Goal: Complete application form

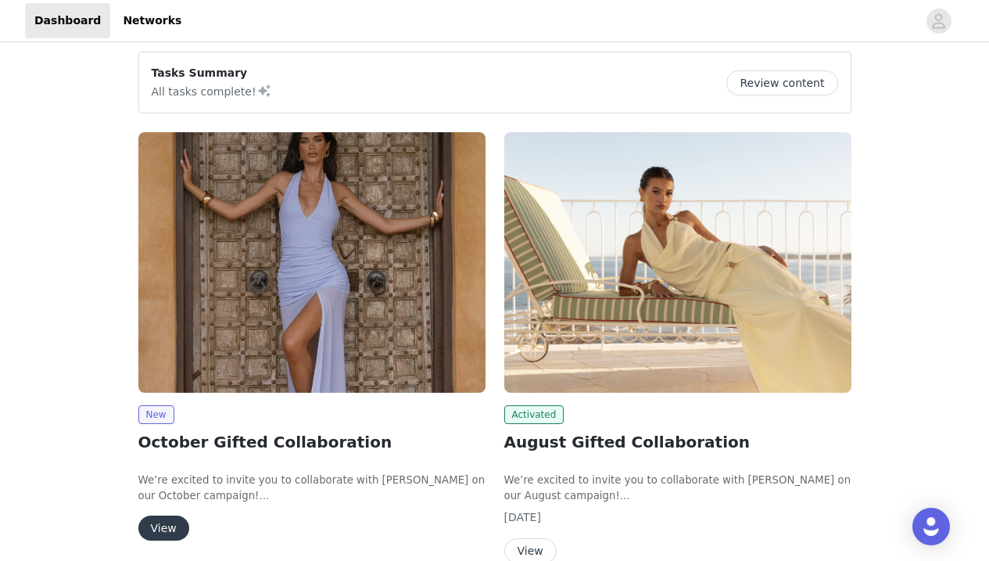
scroll to position [124, 0]
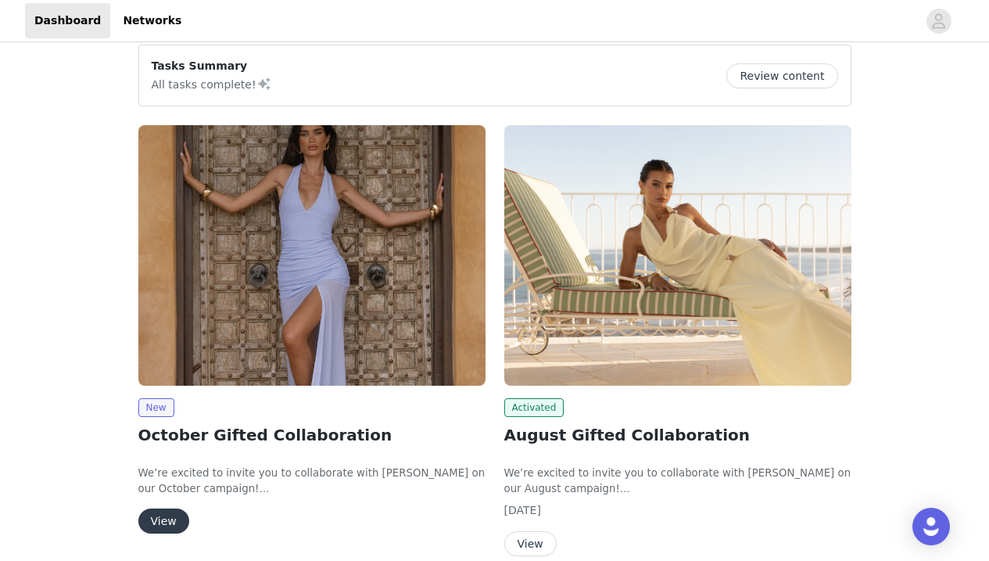
click at [174, 525] on button "View" at bounding box center [163, 520] width 51 height 25
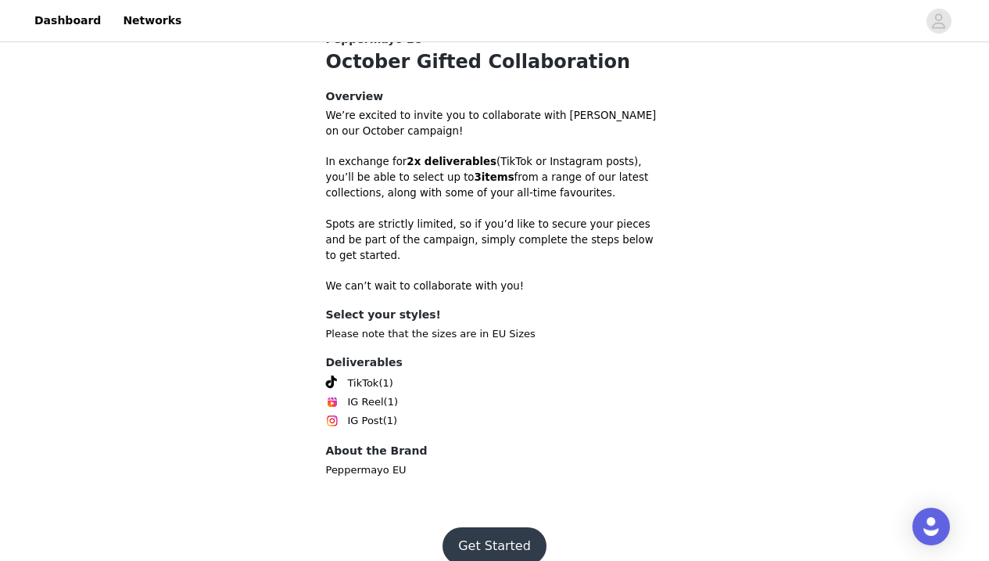
scroll to position [432, 0]
click at [521, 534] on button "Get Started" at bounding box center [495, 547] width 104 height 38
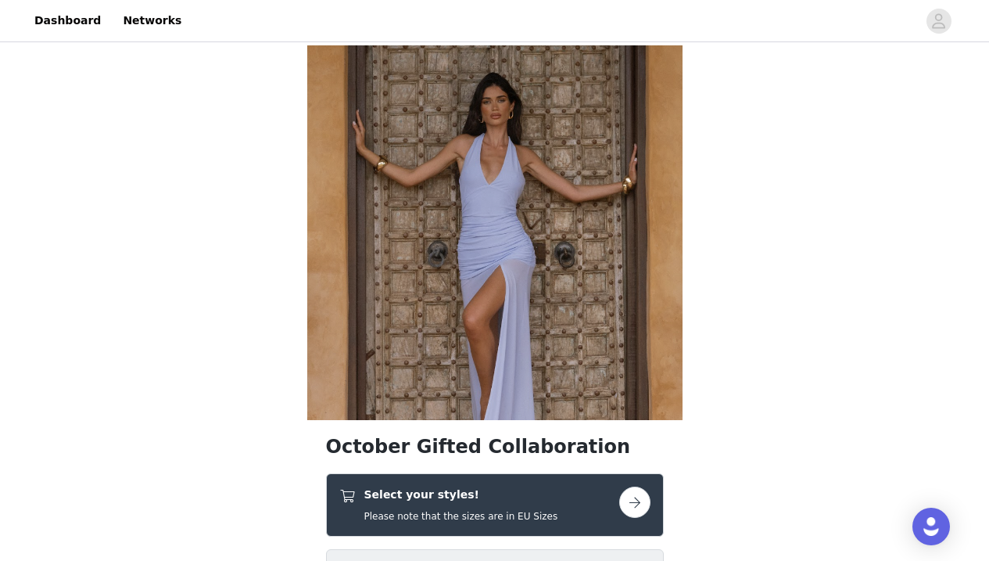
scroll to position [316, 0]
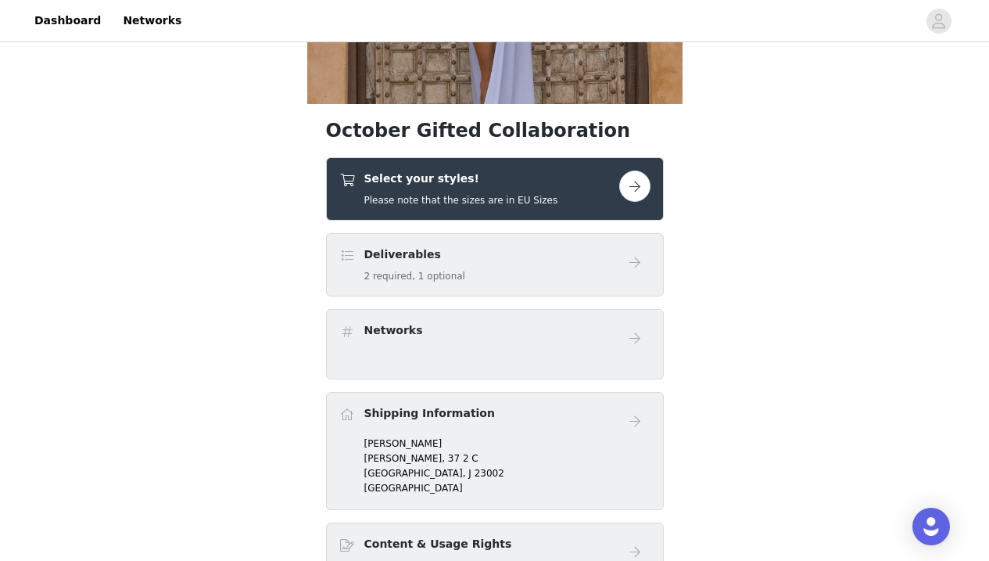
click at [634, 182] on button "button" at bounding box center [634, 186] width 31 height 31
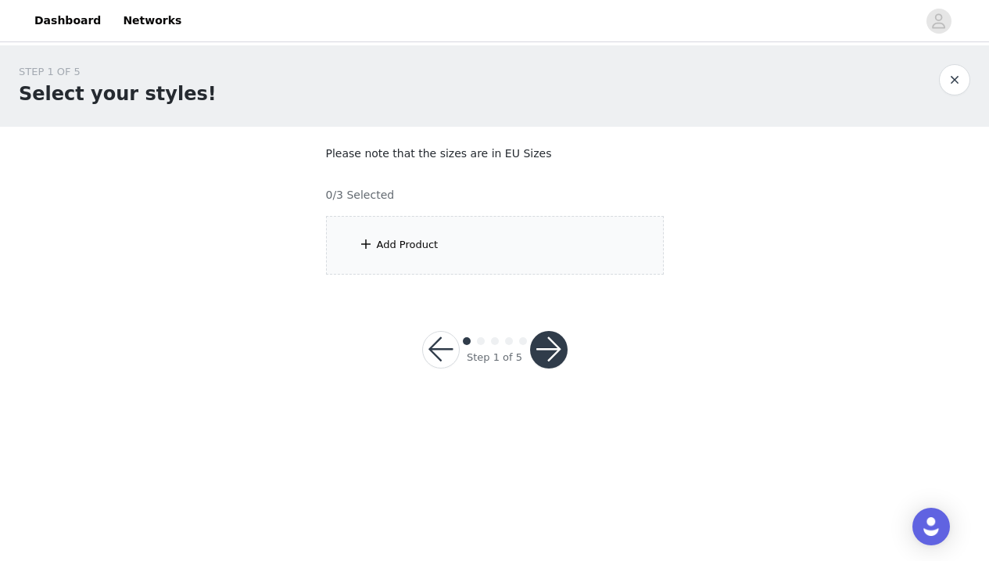
click at [605, 256] on div "Add Product" at bounding box center [495, 245] width 338 height 59
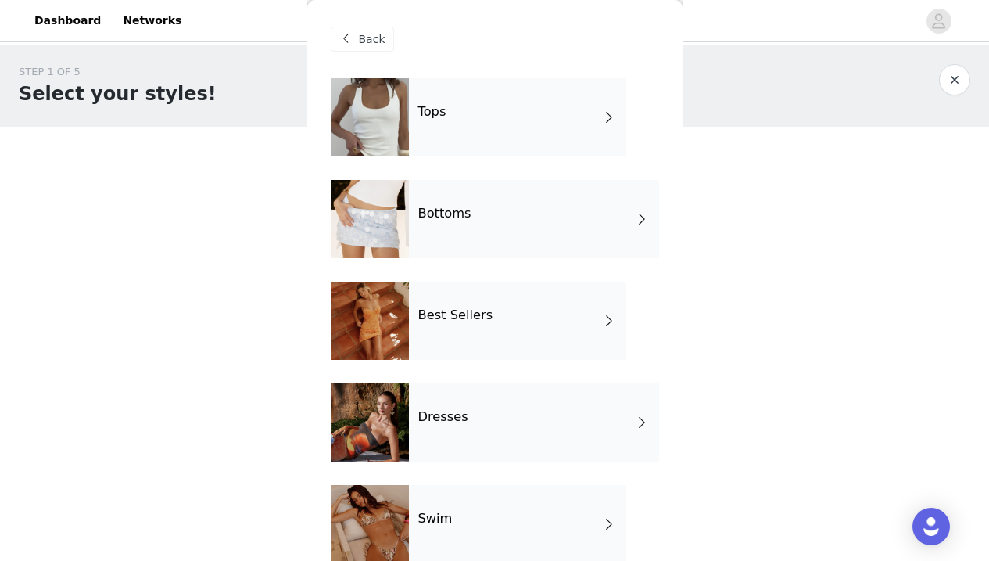
click at [515, 110] on div "Tops" at bounding box center [517, 117] width 217 height 78
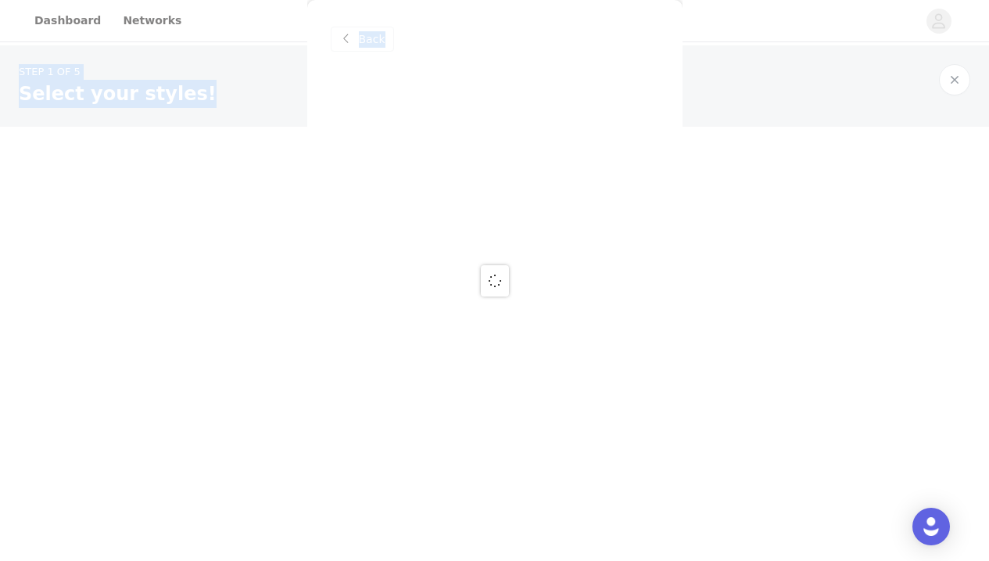
drag, startPoint x: 355, startPoint y: 84, endPoint x: 162, endPoint y: -17, distance: 218.3
click at [162, 0] on html "Dashboard Networks STEP 1 OF 5 Select your styles! Please note that the sizes a…" at bounding box center [494, 280] width 989 height 561
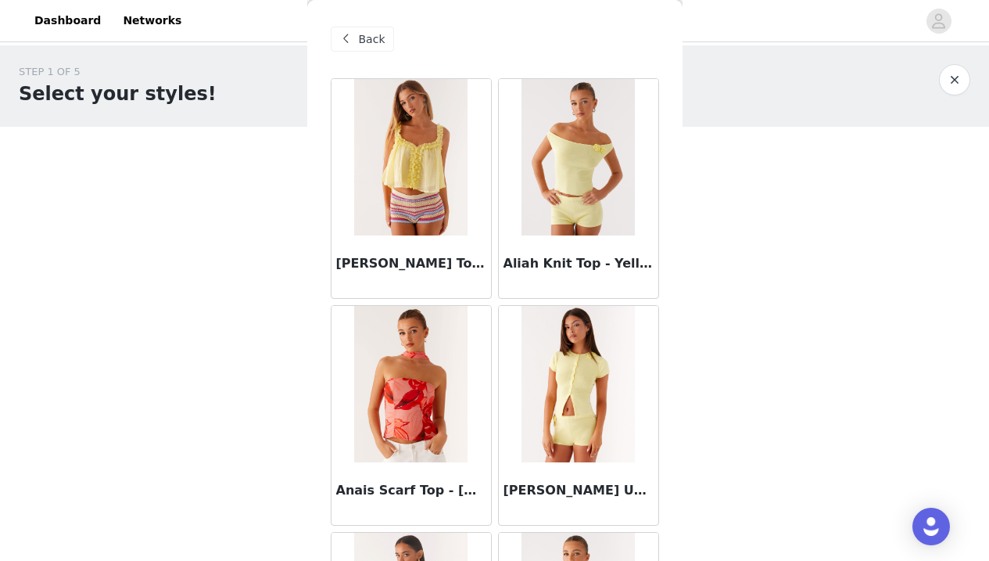
click at [120, 230] on div "STEP 1 OF 5 Select your styles! Please note that the sizes are in EU Sizes 0/3 …" at bounding box center [494, 169] width 989 height 248
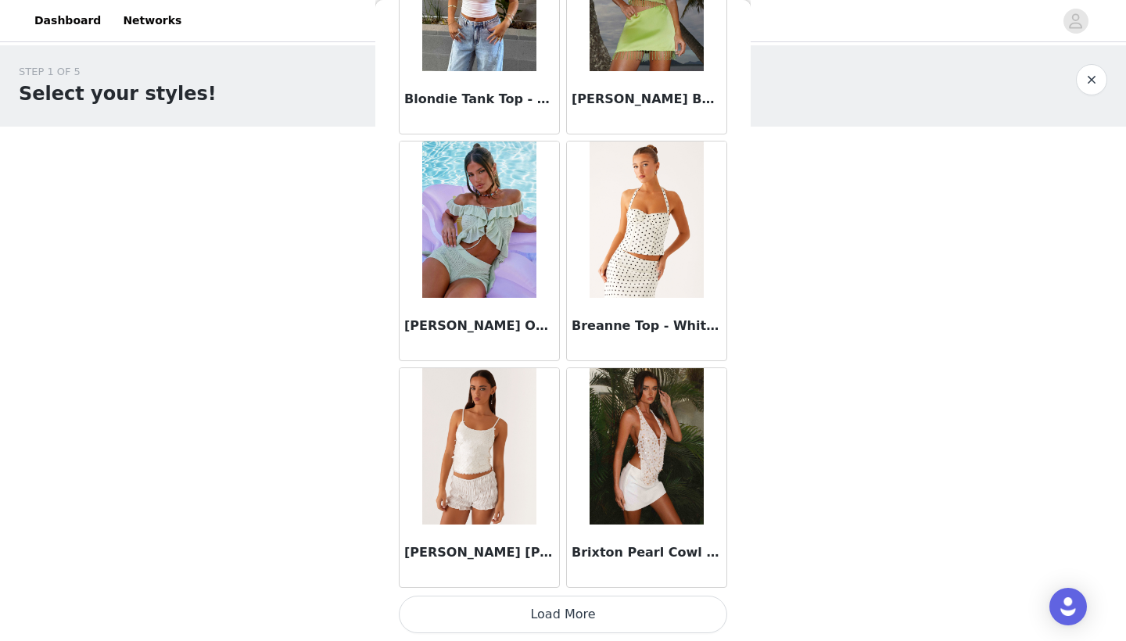
scroll to position [1752, 0]
click at [604, 560] on button "Load More" at bounding box center [563, 615] width 328 height 38
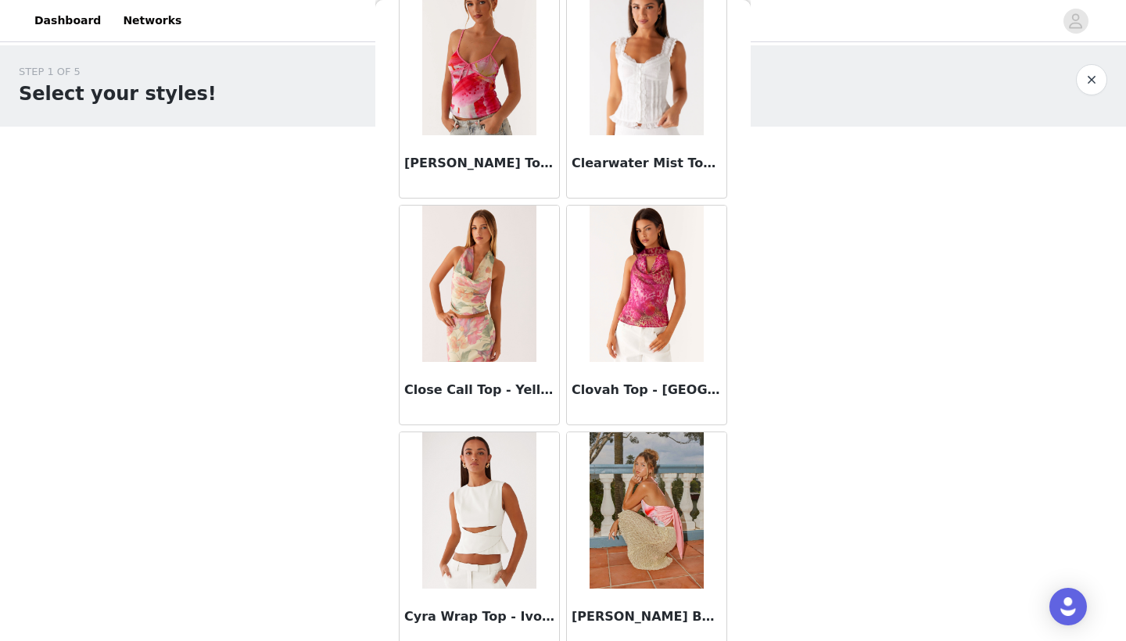
scroll to position [3821, 0]
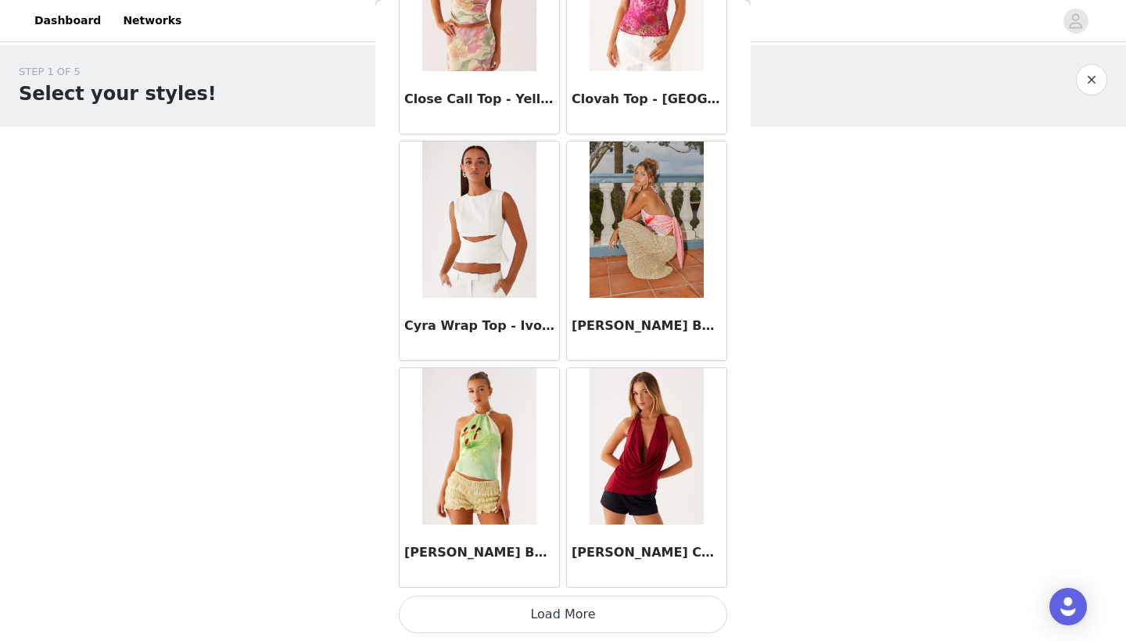
click at [572, 560] on button "Load More" at bounding box center [563, 615] width 328 height 38
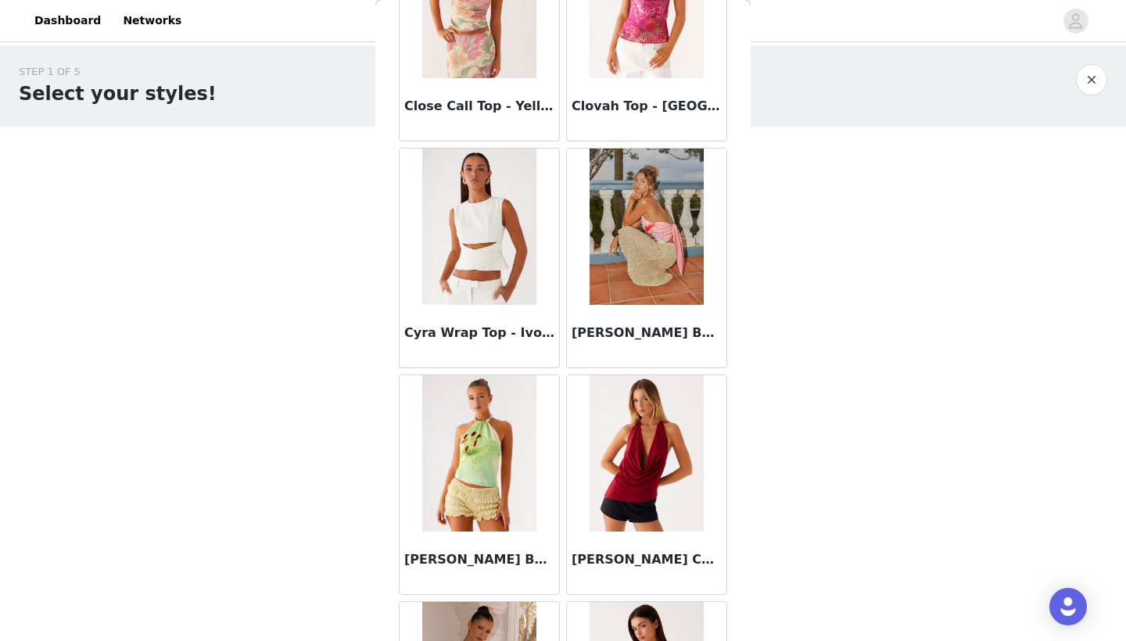
scroll to position [4526, 0]
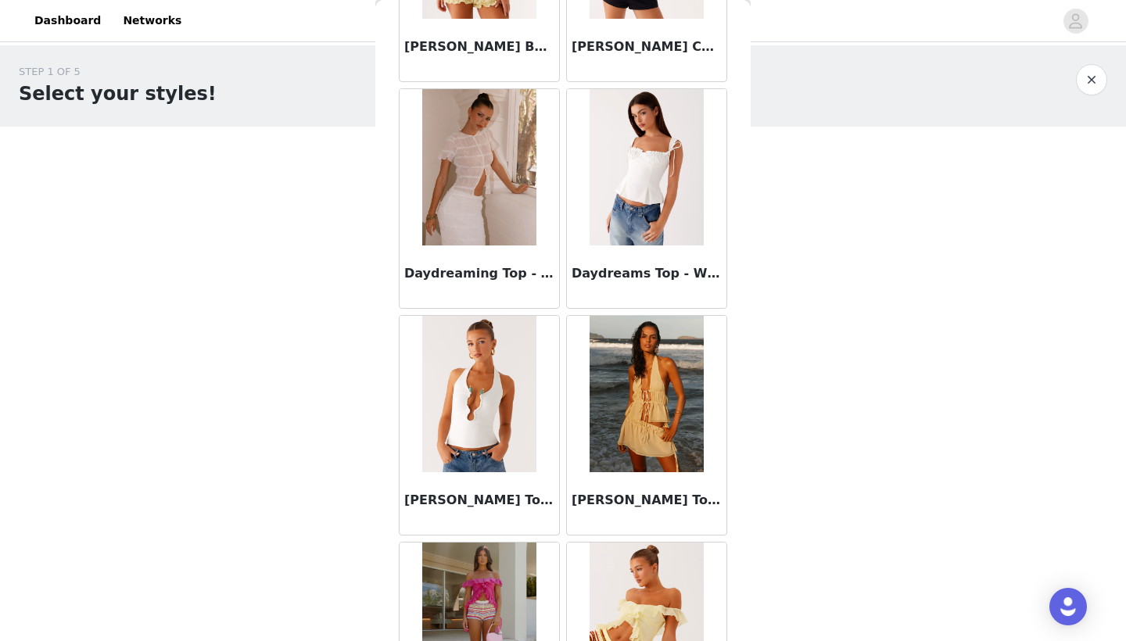
click at [648, 253] on div "Daydreams Top - White" at bounding box center [647, 277] width 160 height 63
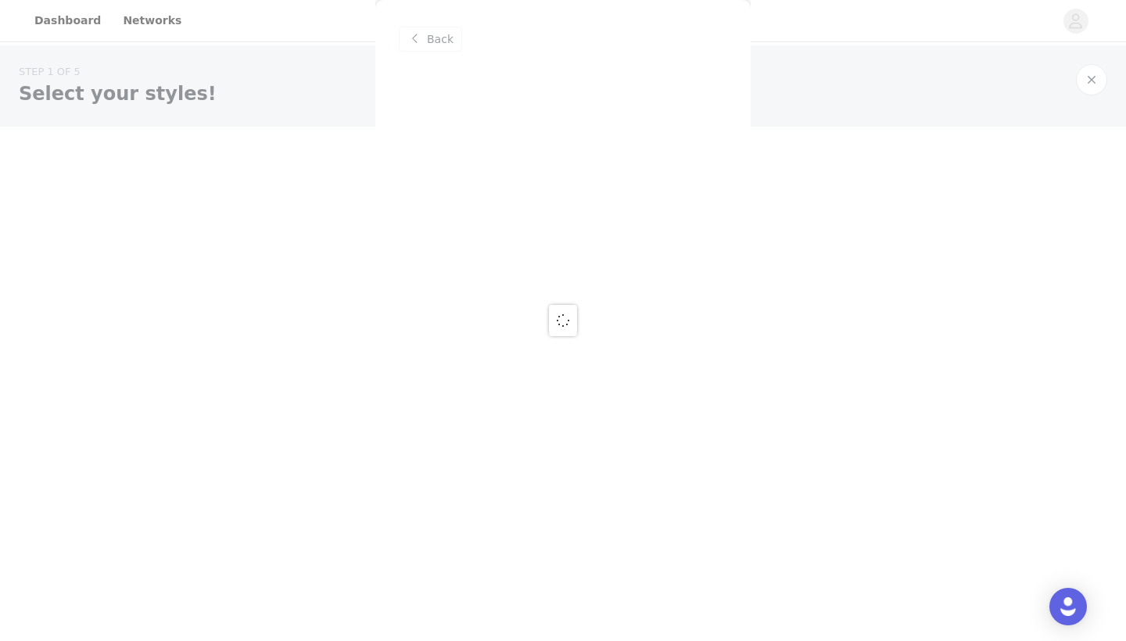
scroll to position [0, 0]
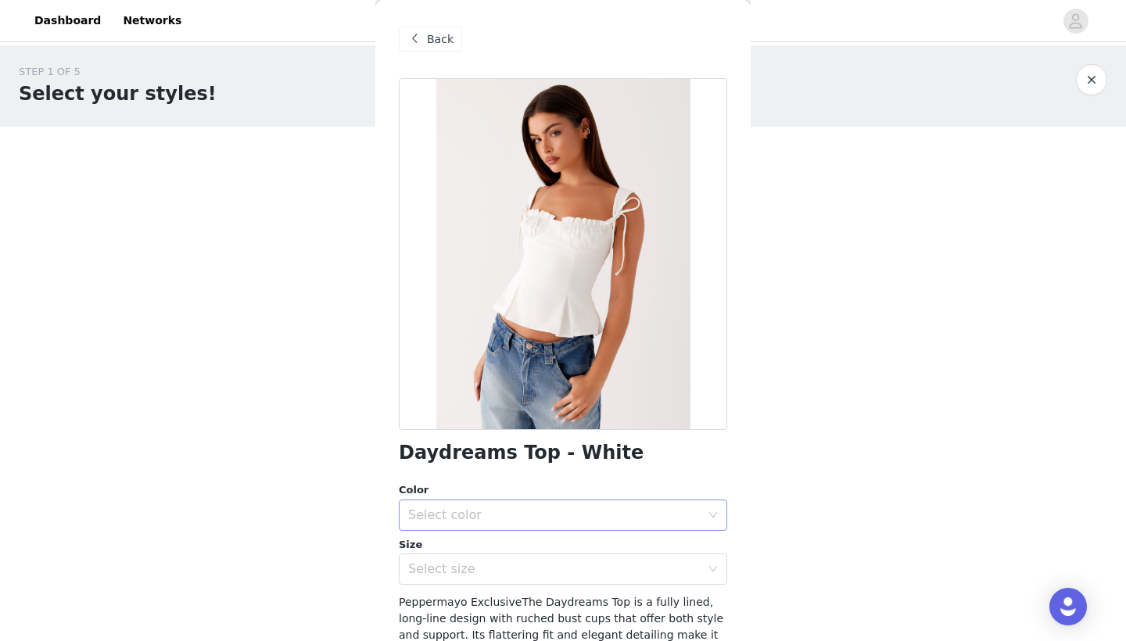
click at [546, 509] on div "Select color" at bounding box center [554, 516] width 293 height 16
click at [540, 558] on li "White" at bounding box center [563, 549] width 328 height 25
click at [531, 560] on div "Select size" at bounding box center [558, 570] width 300 height 30
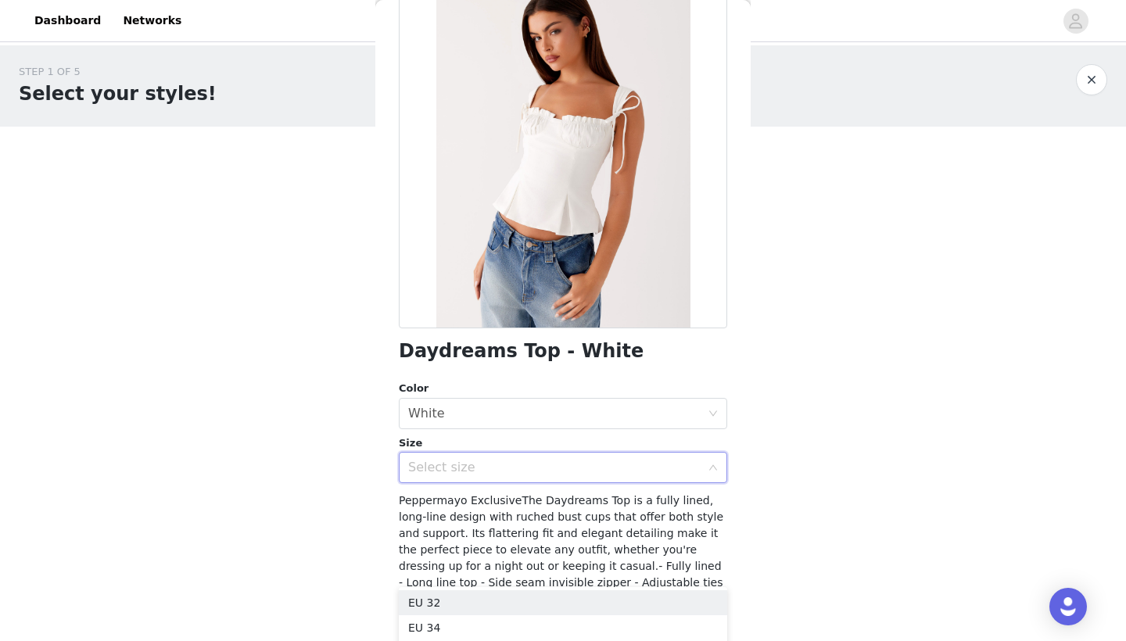
scroll to position [108, 0]
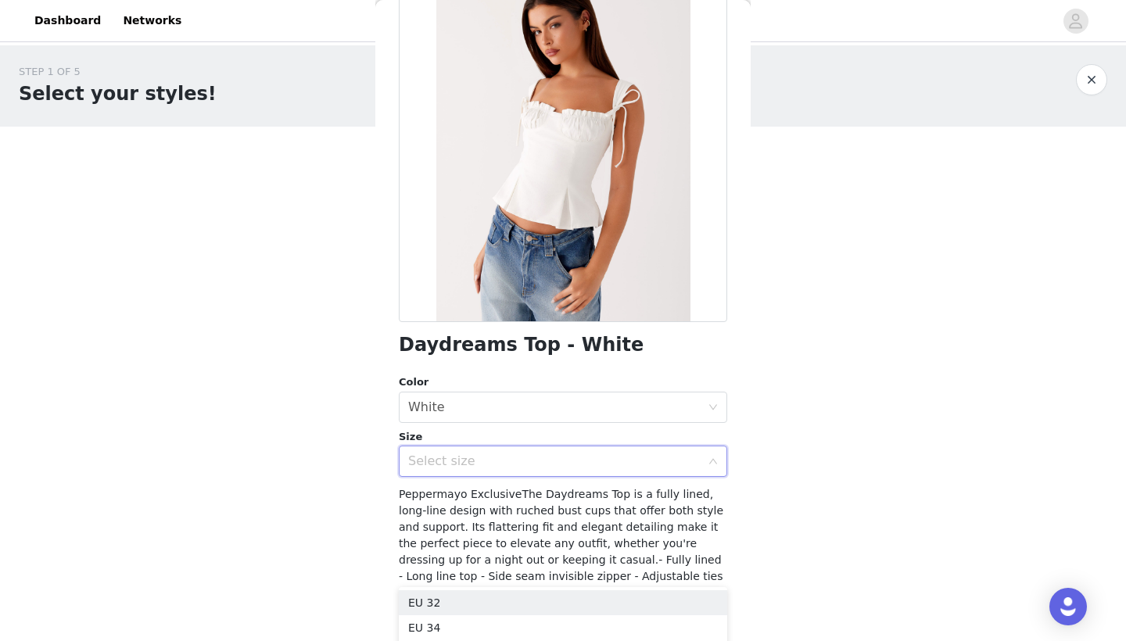
click at [544, 443] on div "Size" at bounding box center [563, 437] width 328 height 16
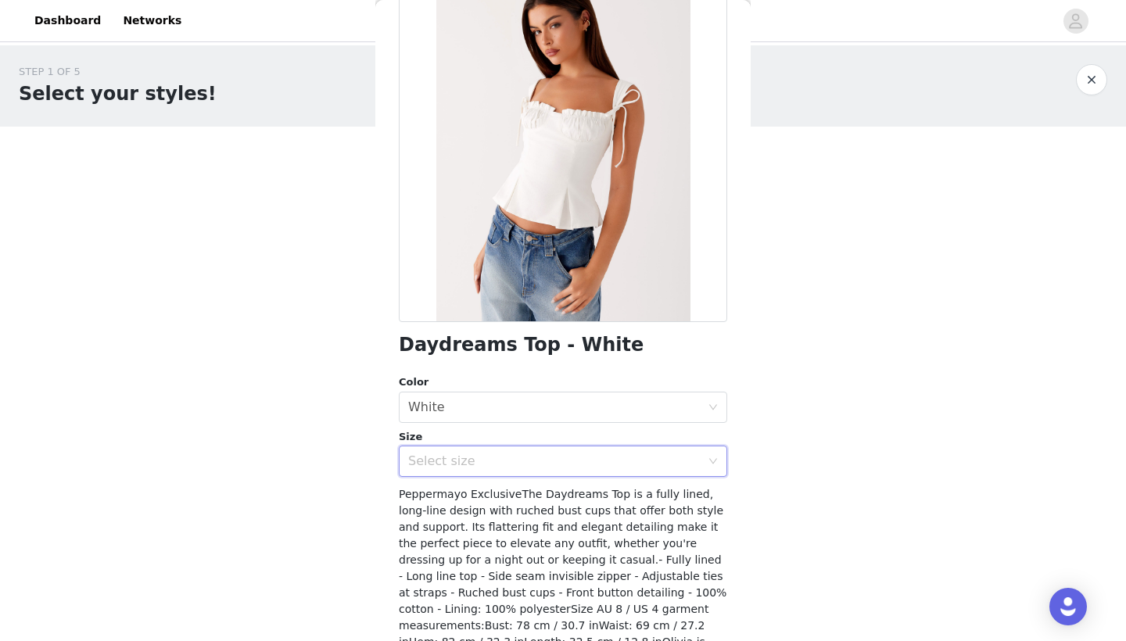
click at [553, 472] on div "Select size" at bounding box center [558, 462] width 300 height 30
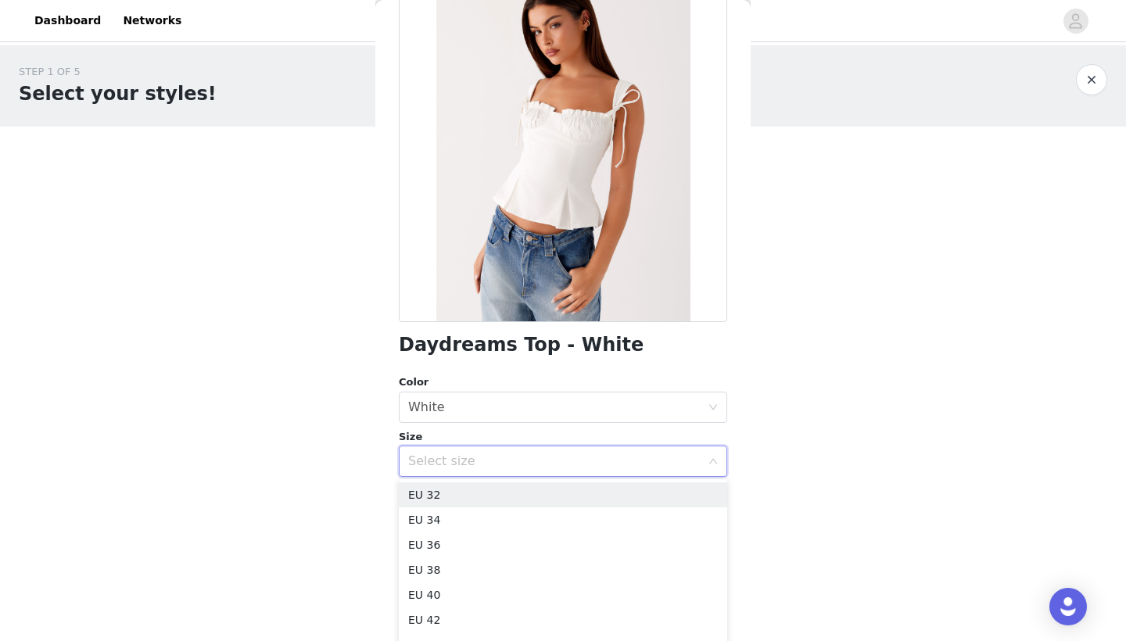
click at [577, 435] on div "Size" at bounding box center [563, 437] width 328 height 16
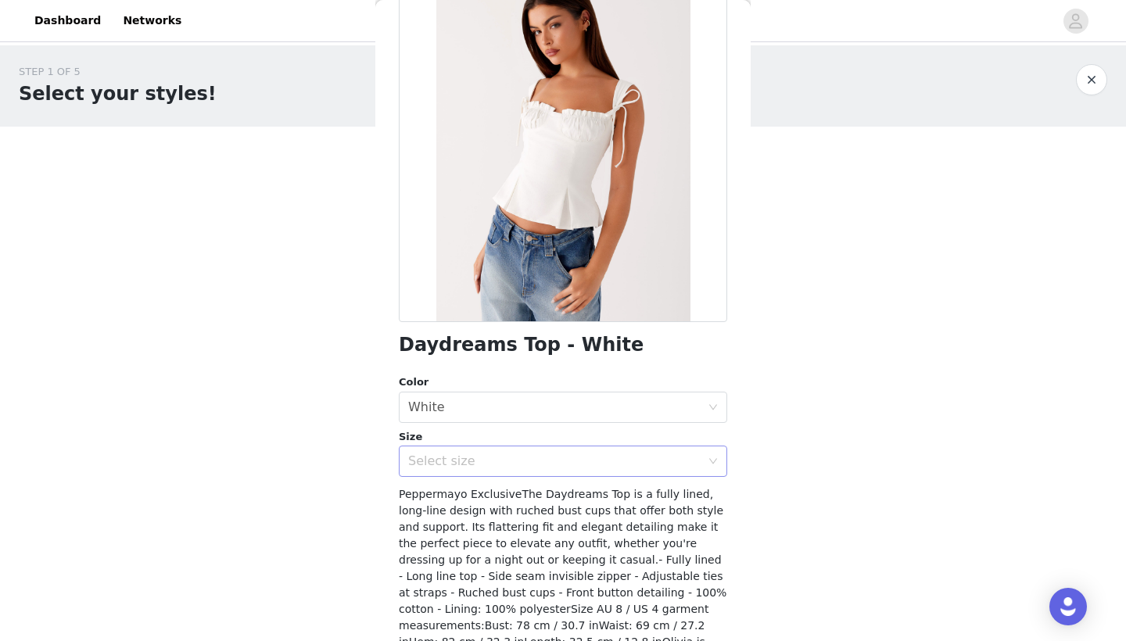
click at [544, 465] on div "Select size" at bounding box center [554, 462] width 293 height 16
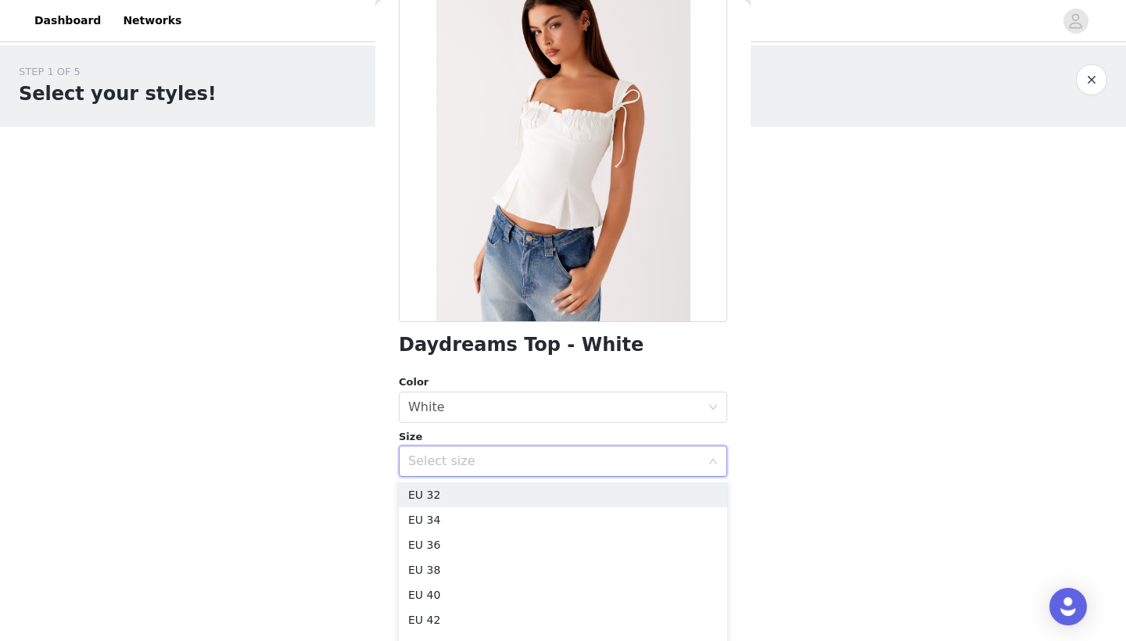
click at [932, 401] on div "STEP 1 OF 5 Select your styles! Please note that the sizes are in EU Sizes 0/3 …" at bounding box center [563, 225] width 1126 height 361
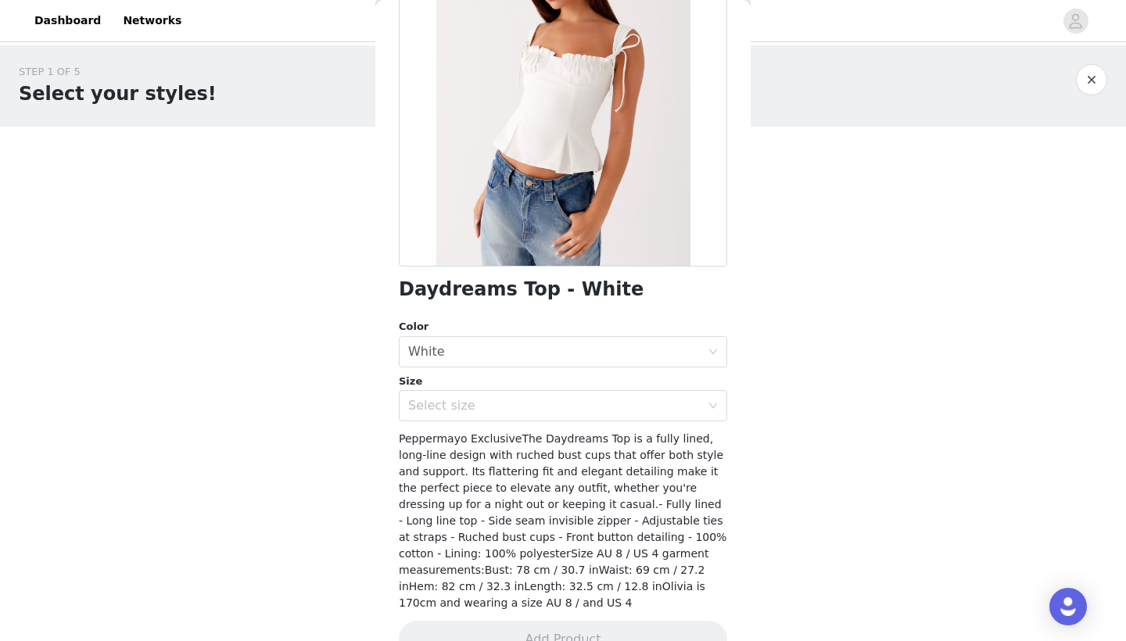
scroll to position [172, 0]
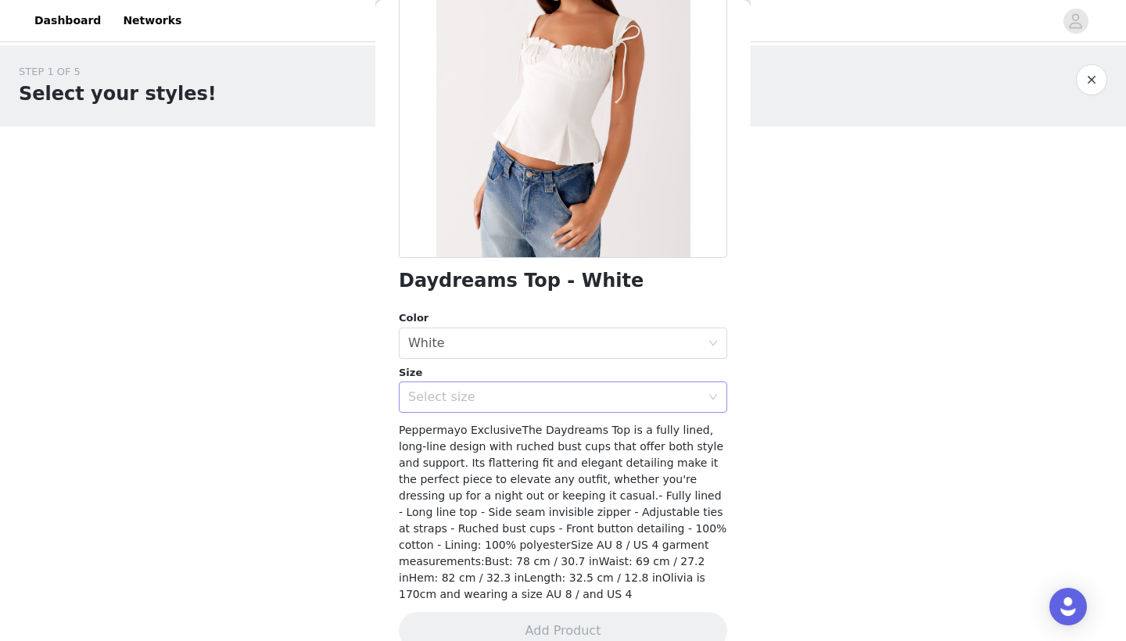
click at [504, 409] on div "Select size" at bounding box center [558, 397] width 300 height 30
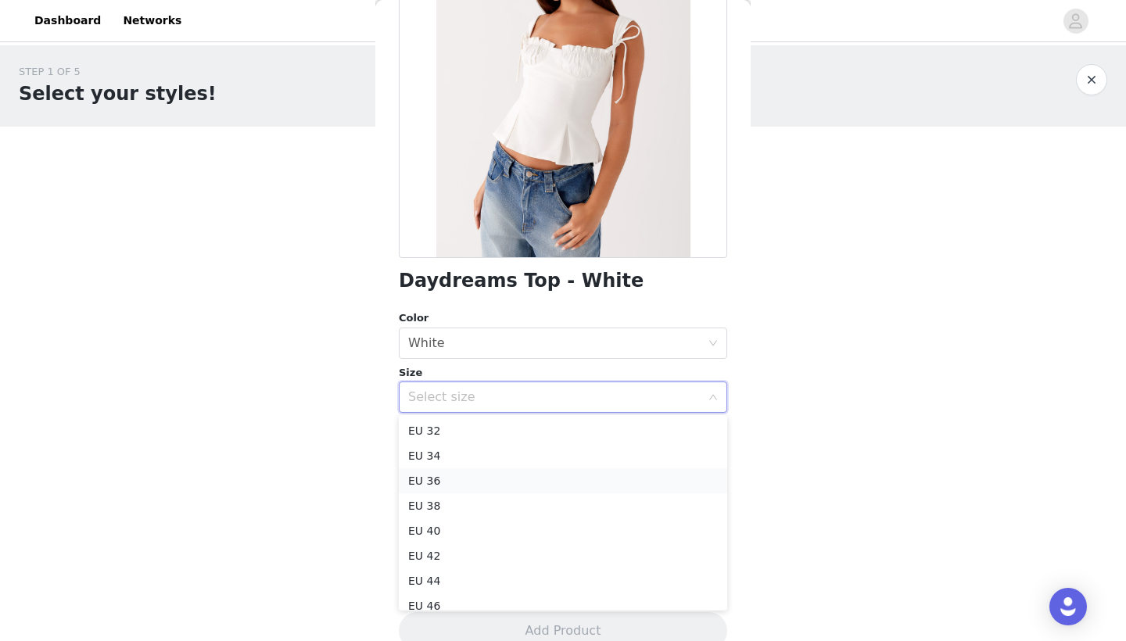
click at [489, 476] on li "EU 36" at bounding box center [563, 480] width 328 height 25
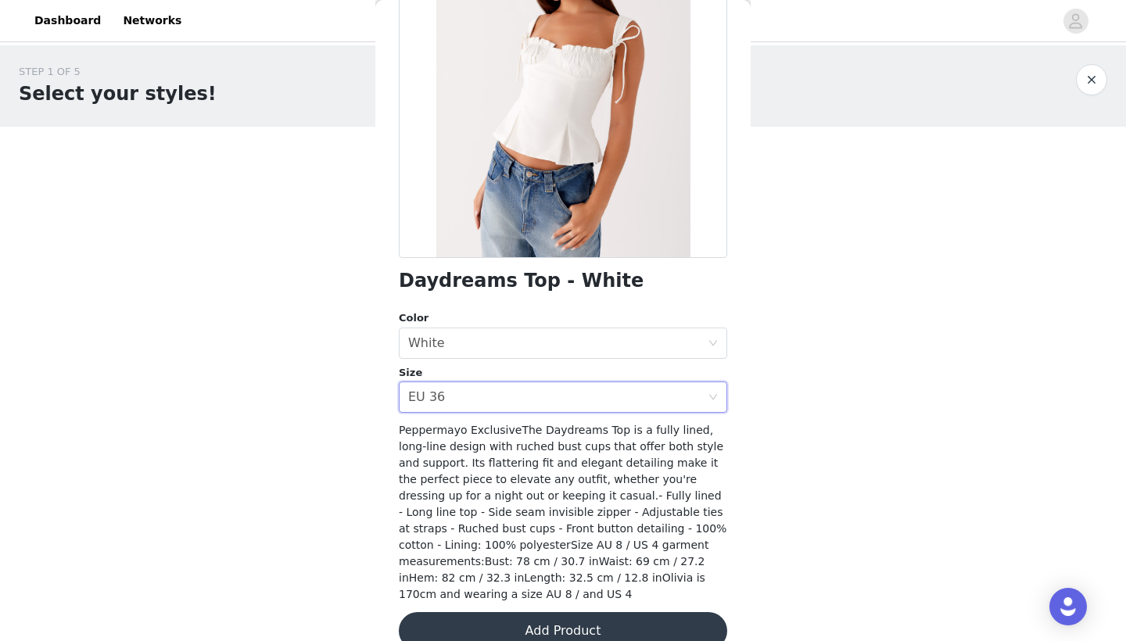
click at [560, 560] on button "Add Product" at bounding box center [563, 631] width 328 height 38
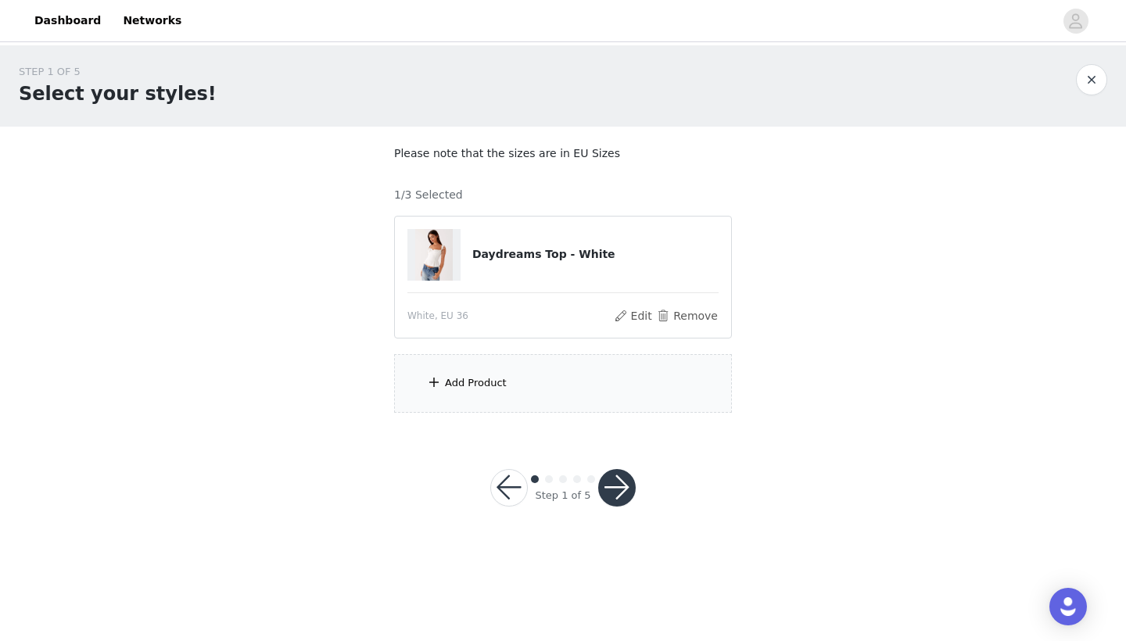
click at [527, 398] on div "Add Product" at bounding box center [563, 383] width 338 height 59
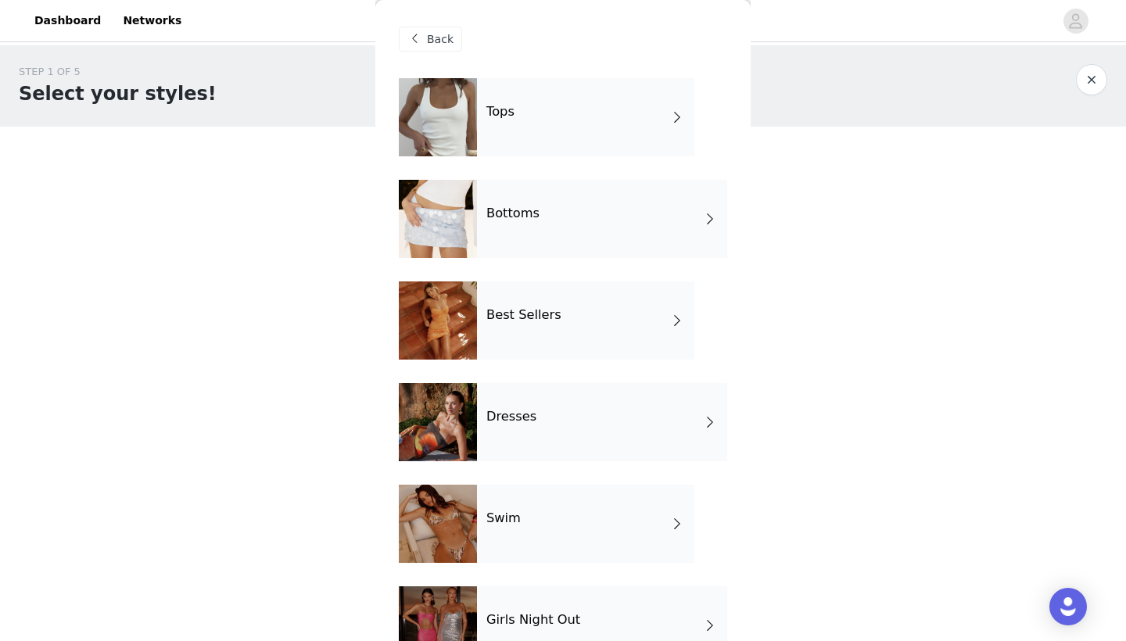
click at [533, 203] on div "Bottoms" at bounding box center [602, 219] width 250 height 78
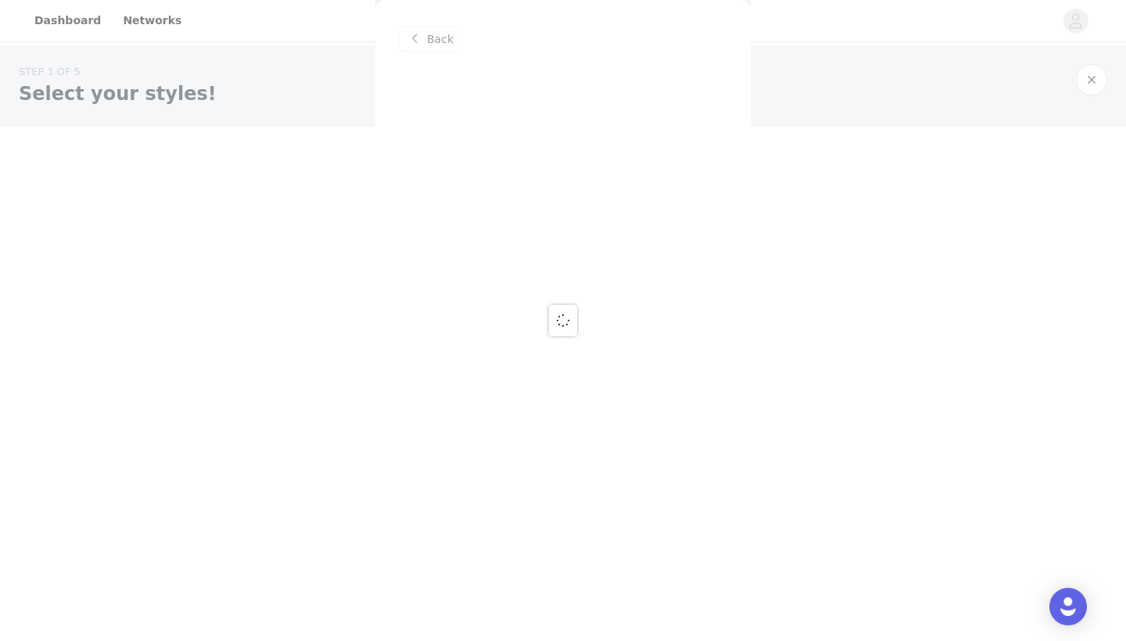
click at [424, 41] on div at bounding box center [563, 320] width 1126 height 641
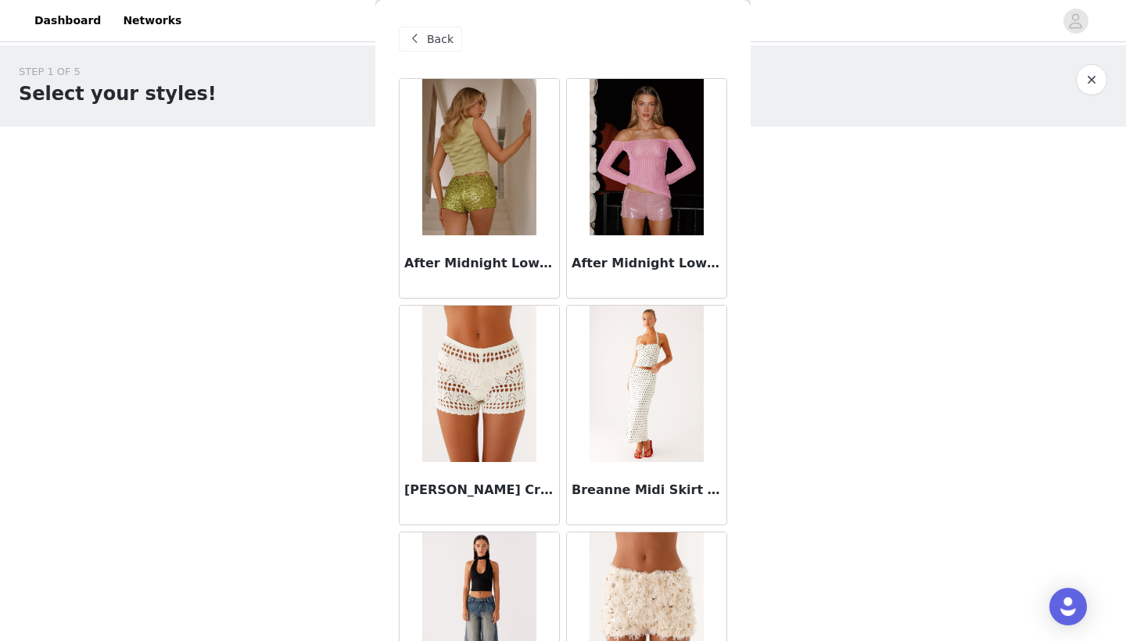
click at [424, 41] on div "Back" at bounding box center [430, 39] width 63 height 25
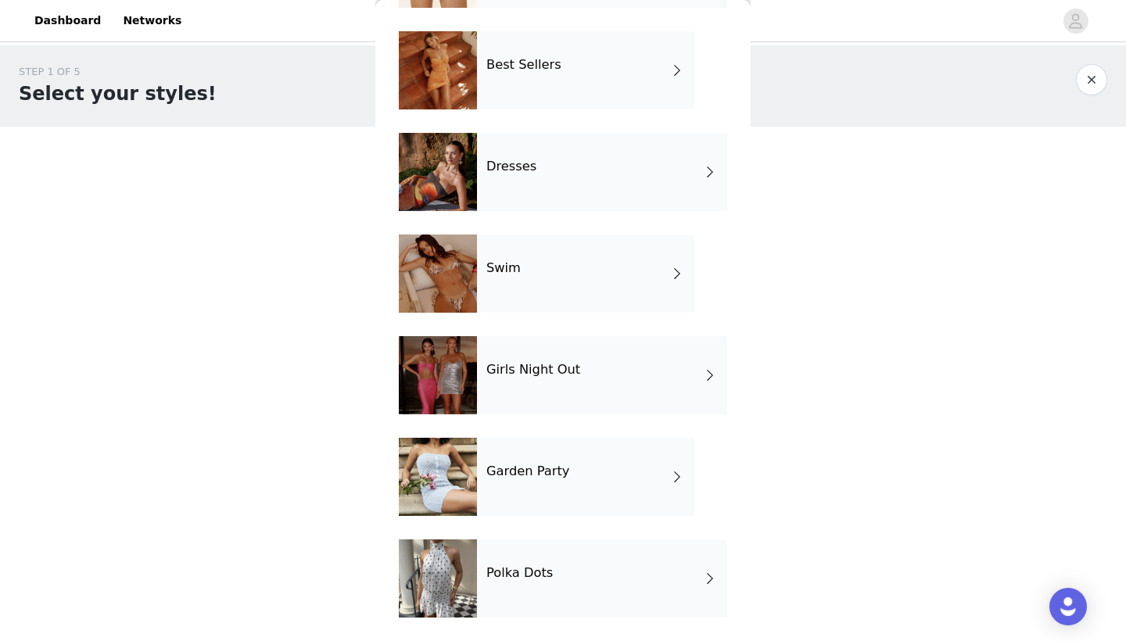
scroll to position [250, 0]
click at [540, 390] on div "Girls Night Out" at bounding box center [602, 375] width 250 height 78
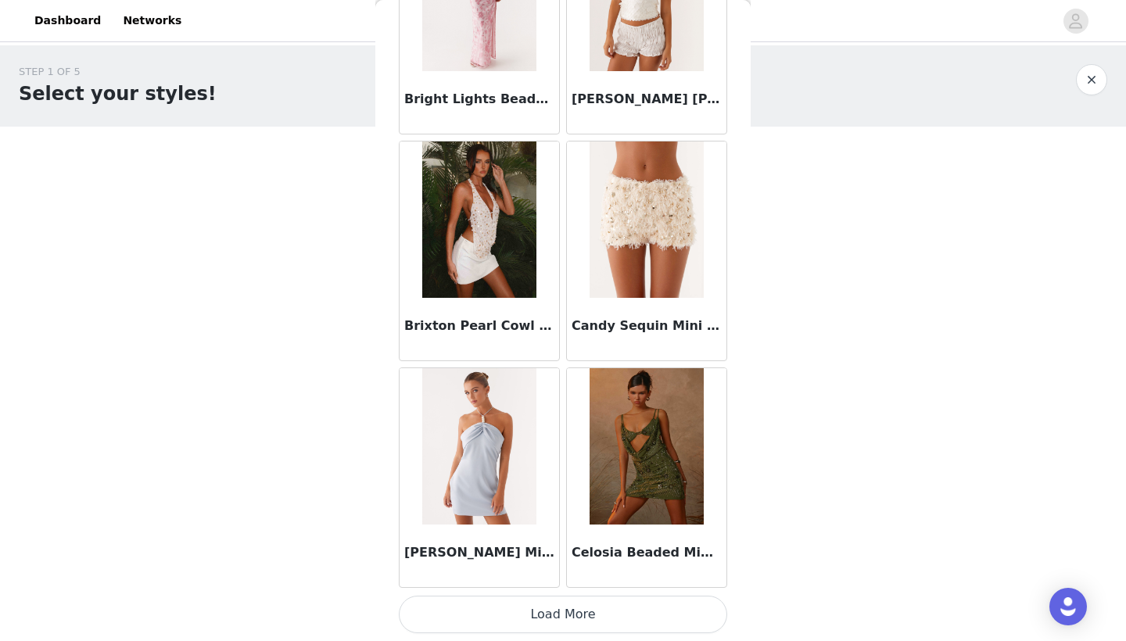
scroll to position [0, 0]
click at [580, 560] on button "Load More" at bounding box center [563, 615] width 328 height 38
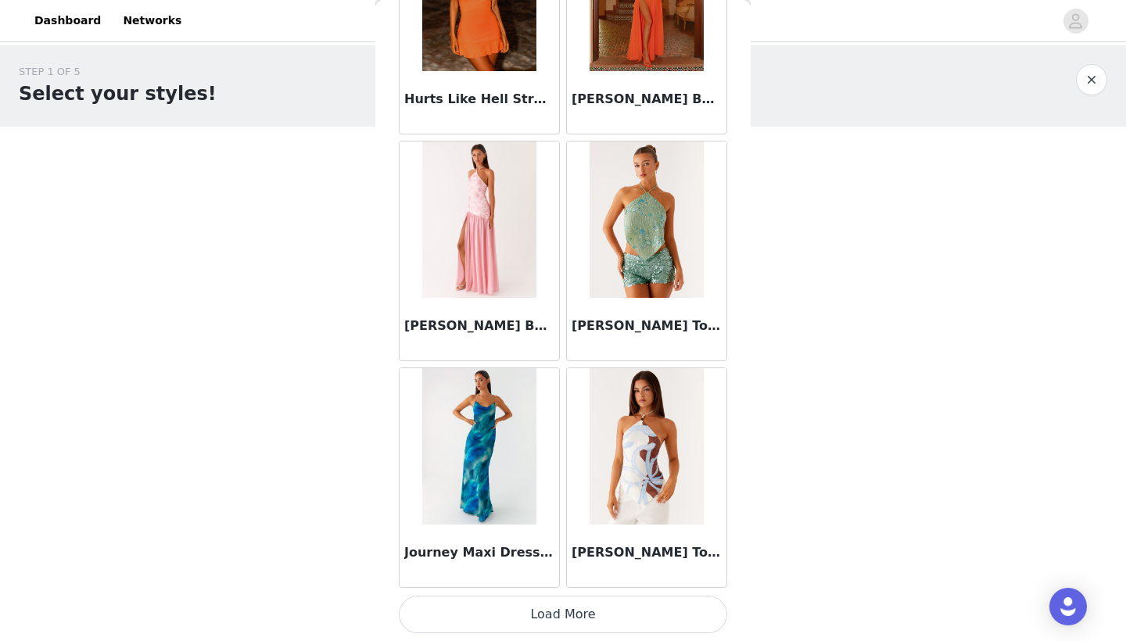
click at [576, 560] on button "Load More" at bounding box center [563, 615] width 328 height 38
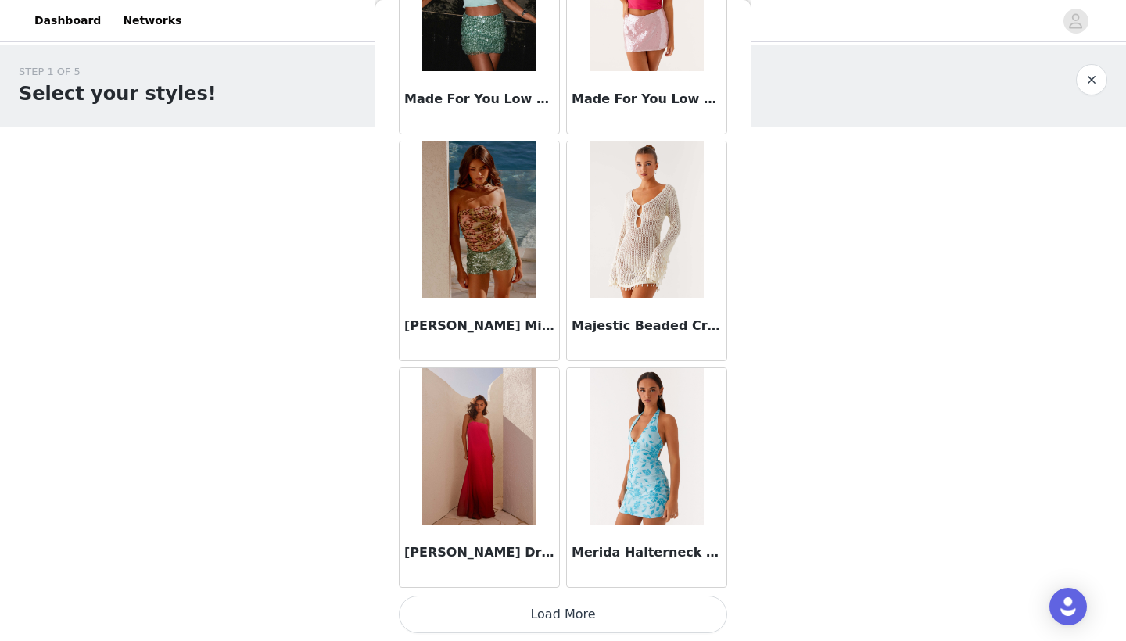
click at [590, 560] on button "Load More" at bounding box center [563, 615] width 328 height 38
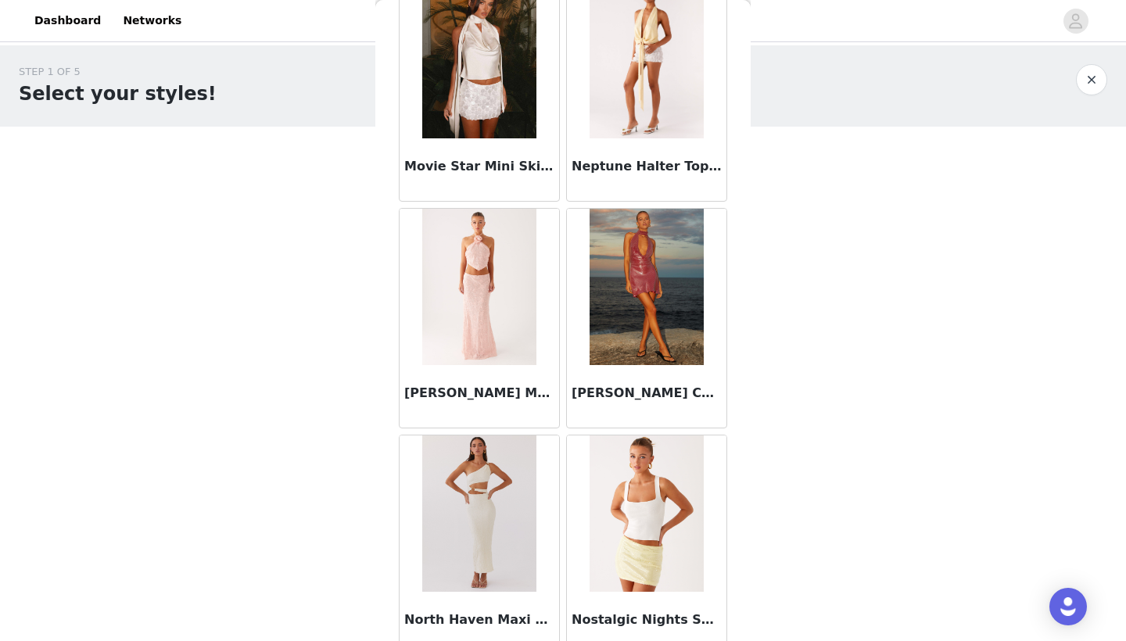
scroll to position [7583, 0]
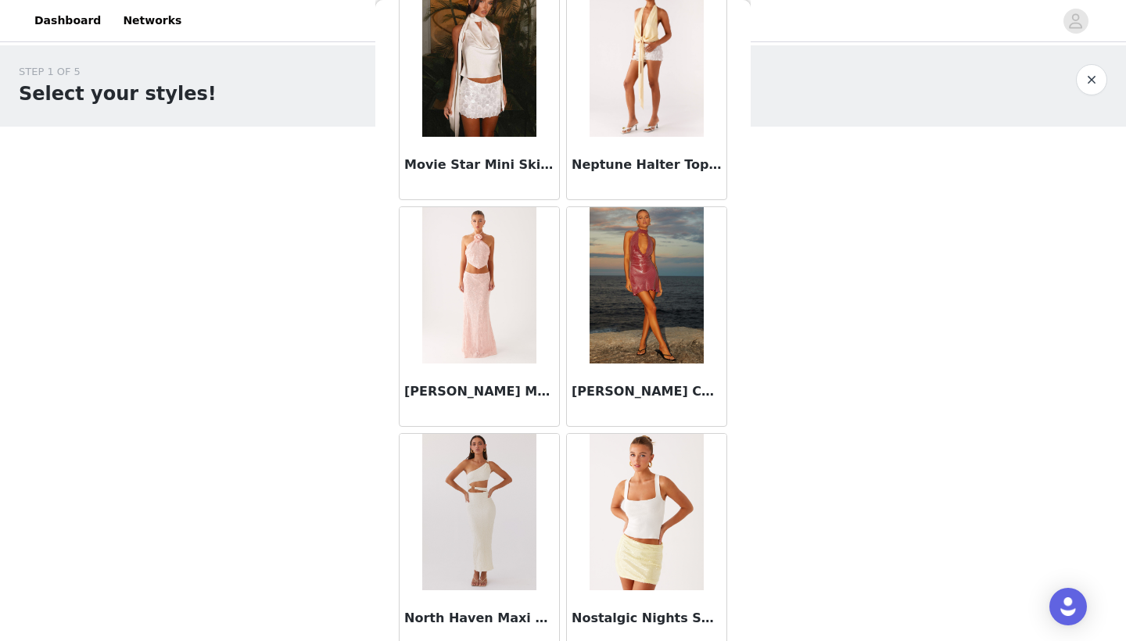
click at [494, 280] on img at bounding box center [478, 285] width 113 height 156
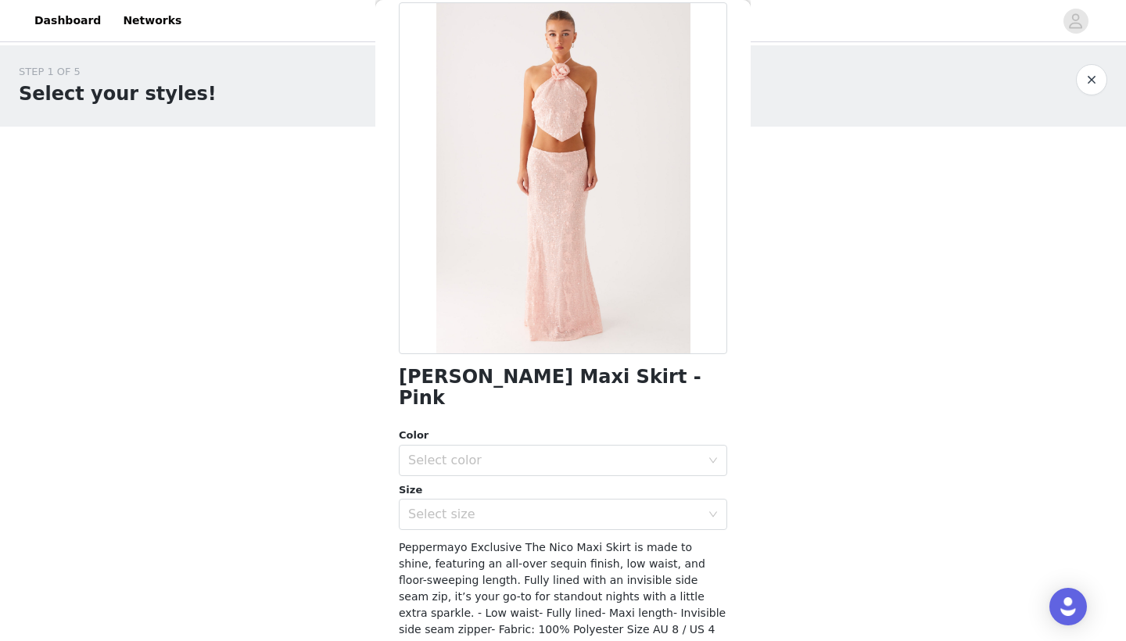
scroll to position [100, 0]
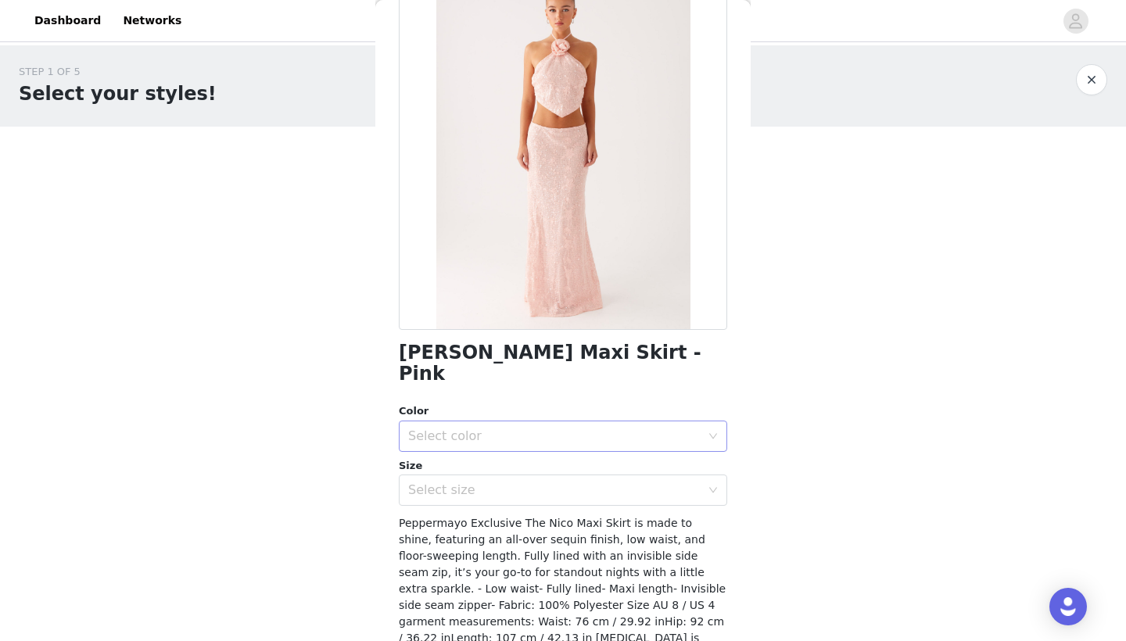
click at [600, 422] on div "Select color" at bounding box center [558, 437] width 300 height 30
click at [583, 454] on li "Pink" at bounding box center [563, 448] width 328 height 25
click at [576, 476] on div "Select size" at bounding box center [558, 491] width 300 height 30
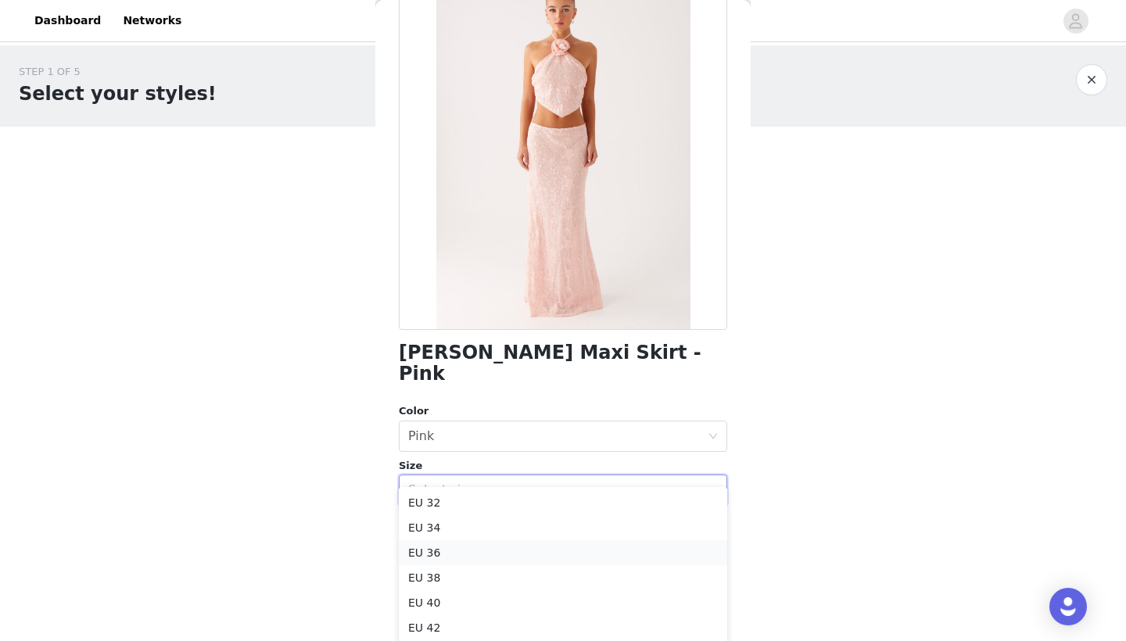
click at [538, 542] on li "EU 36" at bounding box center [563, 552] width 328 height 25
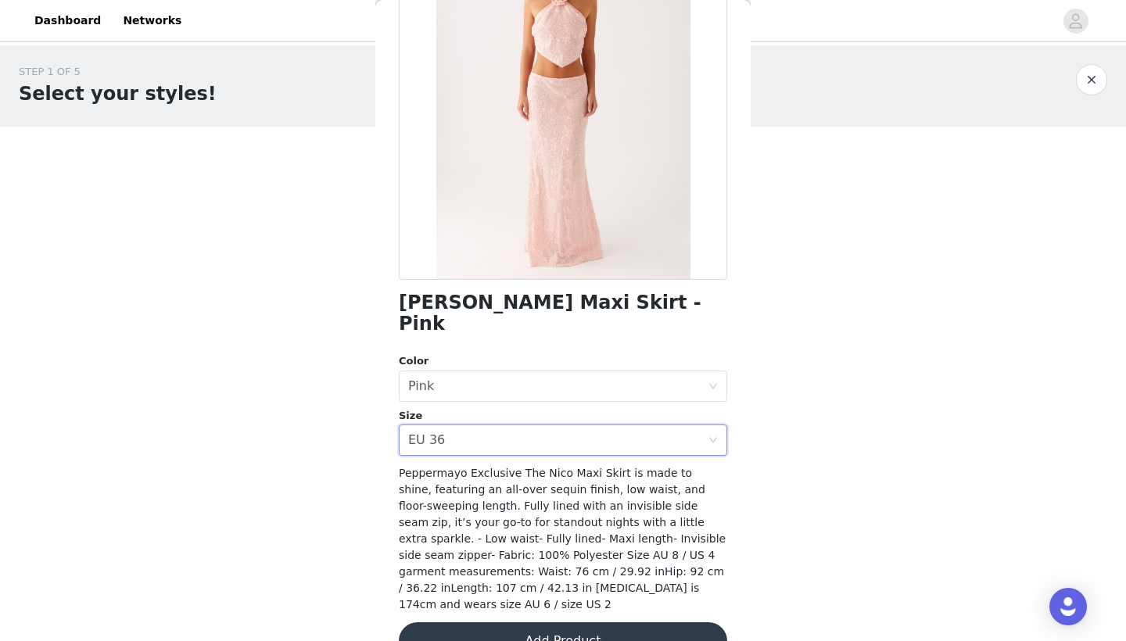
scroll to position [149, 0]
click at [640, 560] on button "Add Product" at bounding box center [563, 642] width 328 height 38
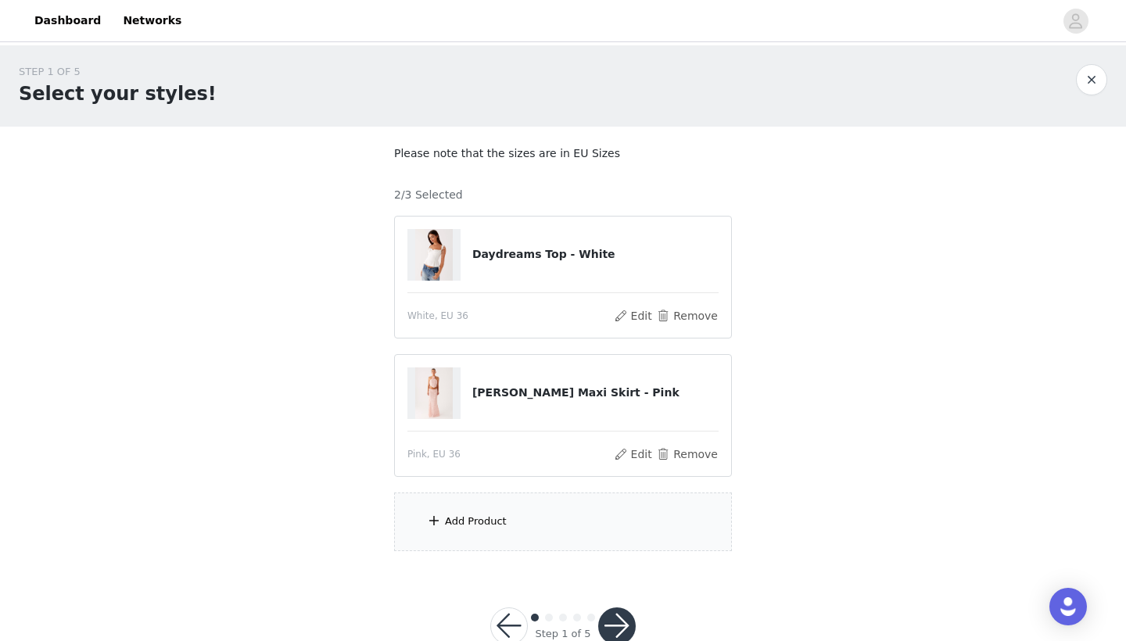
click at [599, 522] on div "Add Product" at bounding box center [563, 522] width 338 height 59
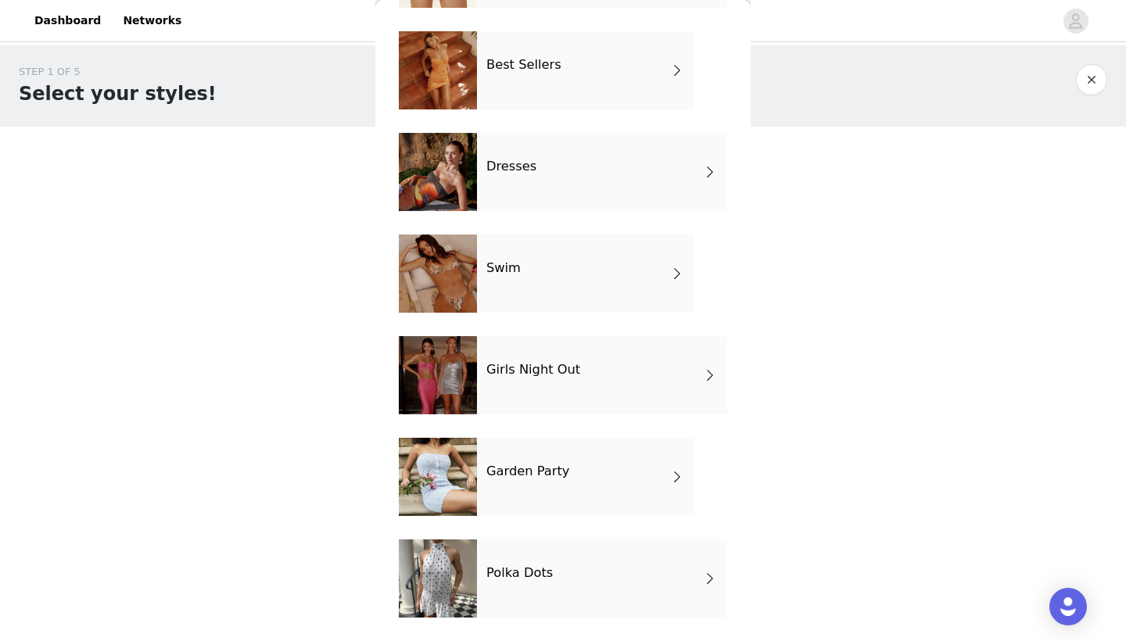
scroll to position [250, 0]
click at [558, 560] on div "Polka Dots" at bounding box center [602, 579] width 250 height 78
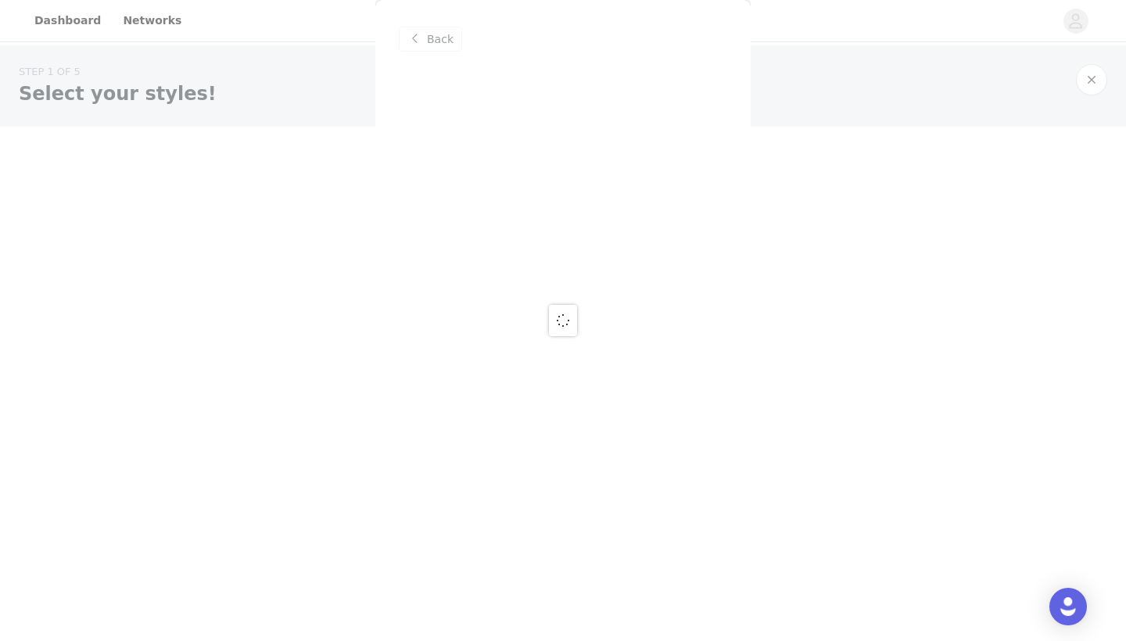
scroll to position [0, 0]
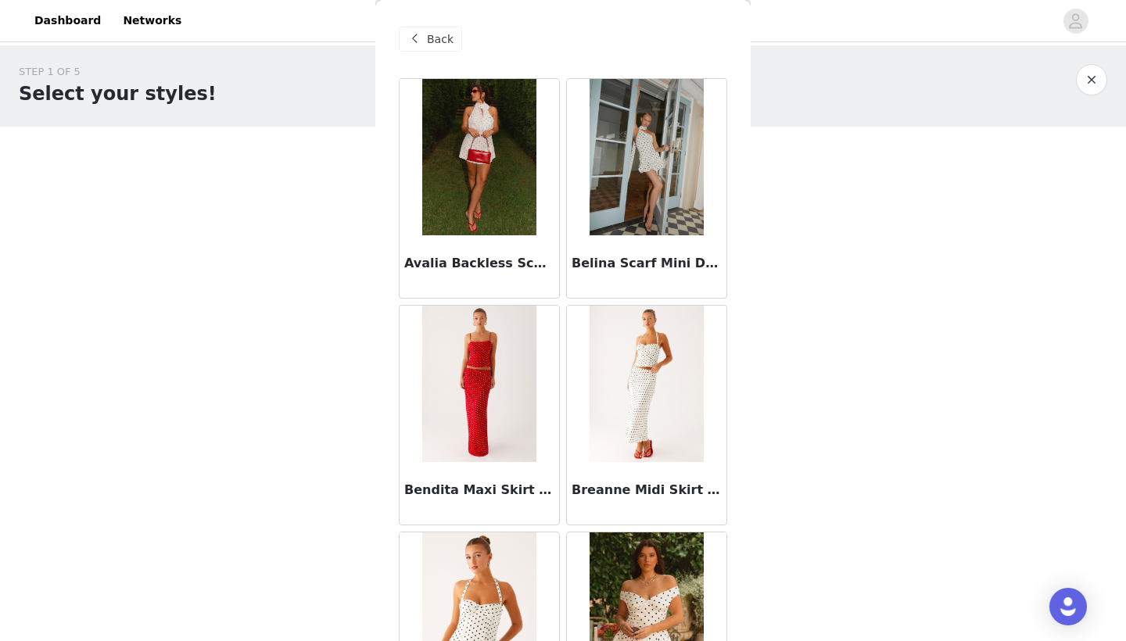
click at [638, 367] on img at bounding box center [646, 384] width 113 height 156
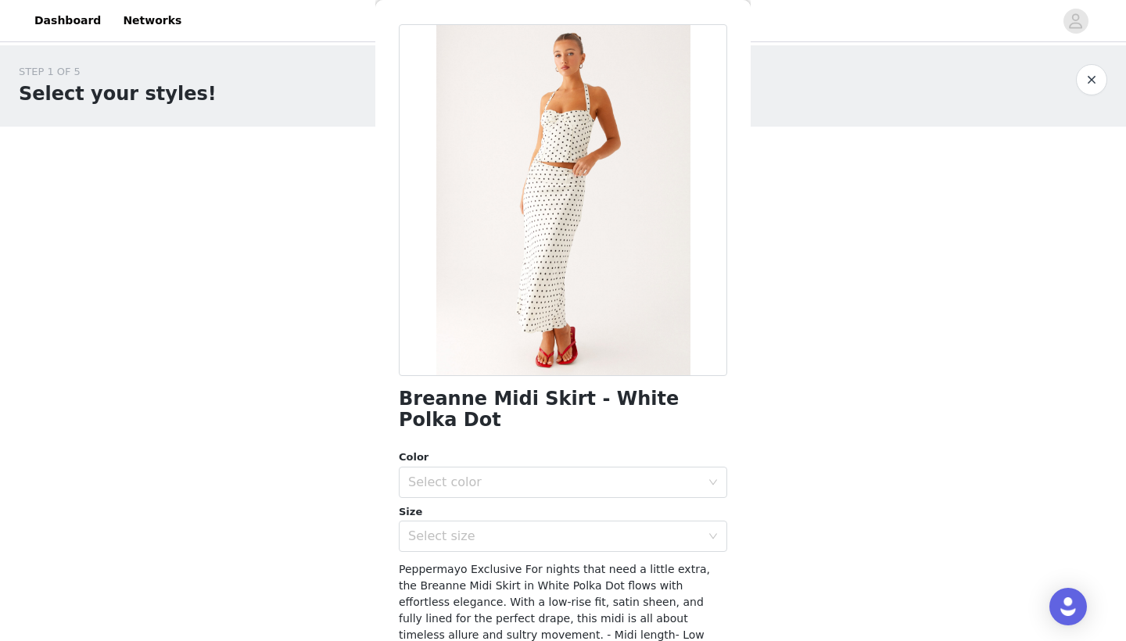
scroll to position [67, 0]
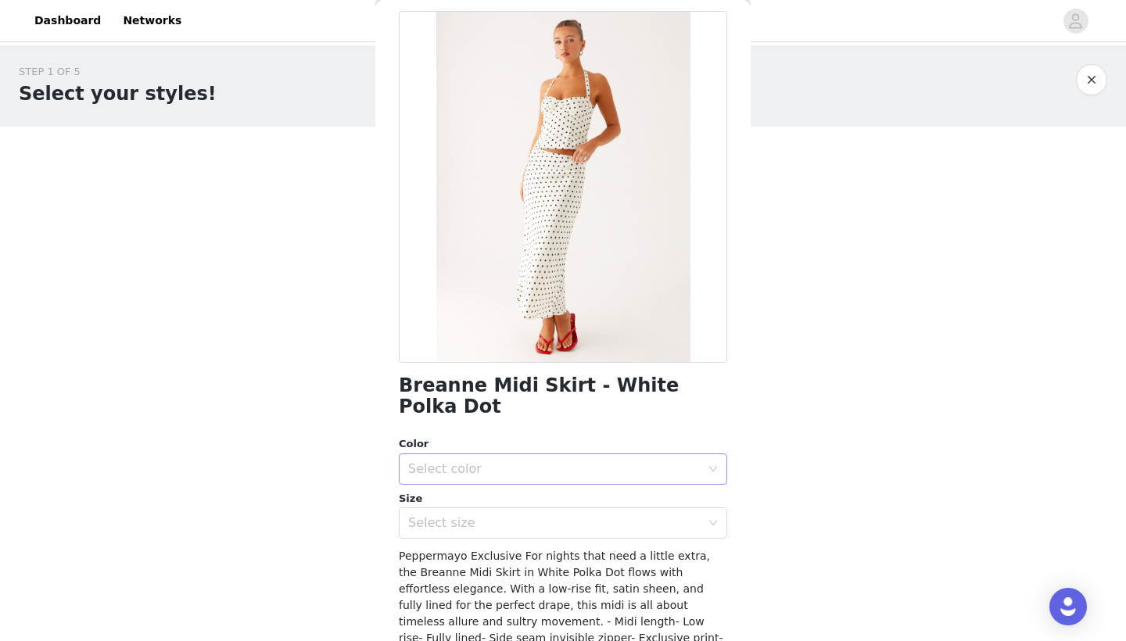
click at [578, 461] on div "Select color" at bounding box center [554, 469] width 293 height 16
click at [559, 481] on li "White Polka Dot" at bounding box center [563, 481] width 328 height 25
click at [544, 521] on div "Breanne Midi Skirt - White Polka Dot Color Select color White Polka Dot Size Se…" at bounding box center [563, 411] width 328 height 800
click at [529, 515] on div "Select size" at bounding box center [554, 523] width 293 height 16
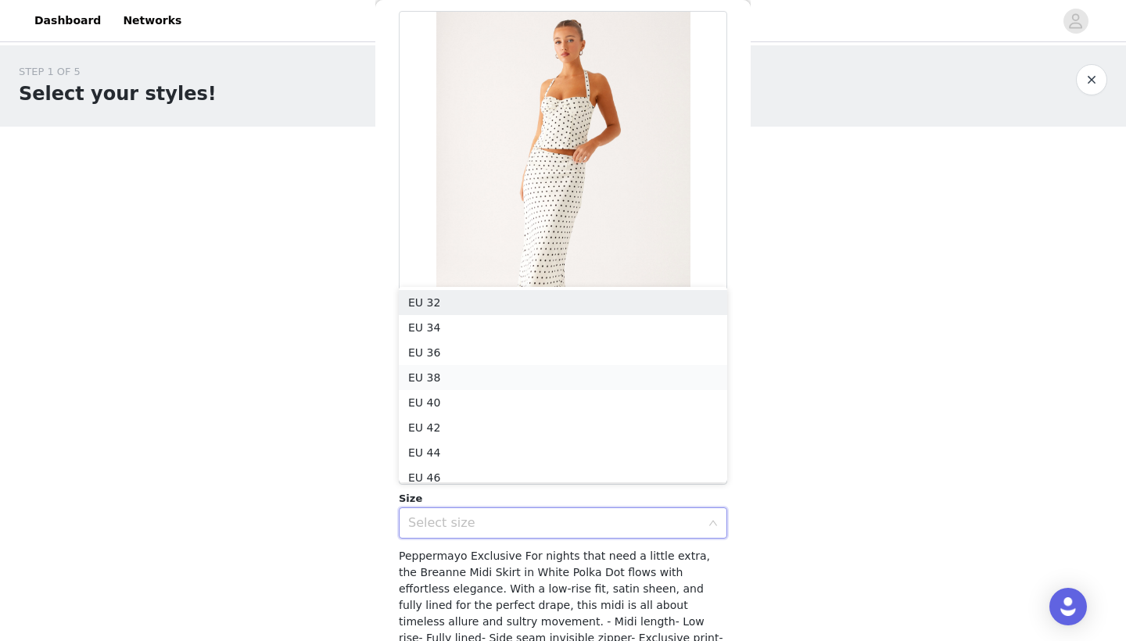
scroll to position [8, 0]
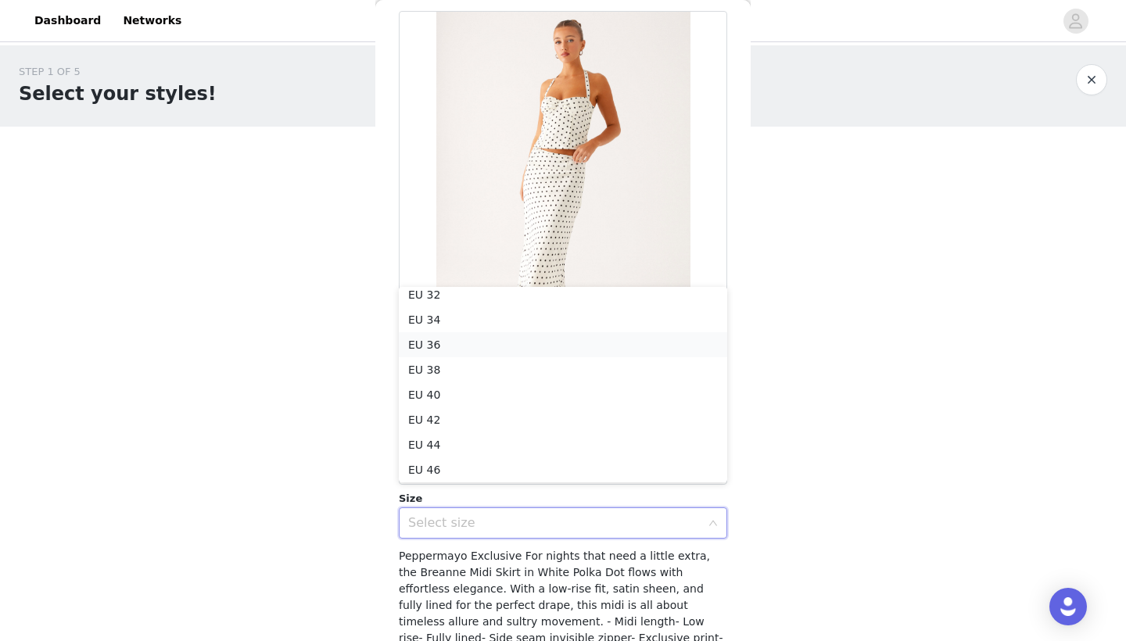
click at [476, 342] on li "EU 36" at bounding box center [563, 344] width 328 height 25
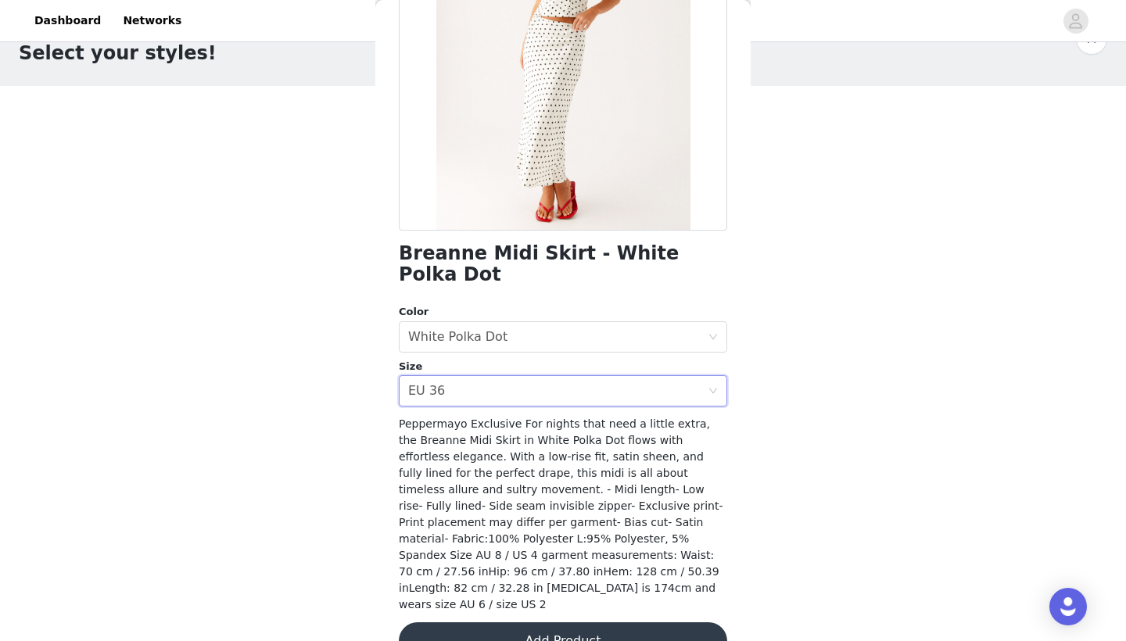
scroll to position [199, 0]
click at [601, 560] on button "Add Product" at bounding box center [563, 642] width 328 height 38
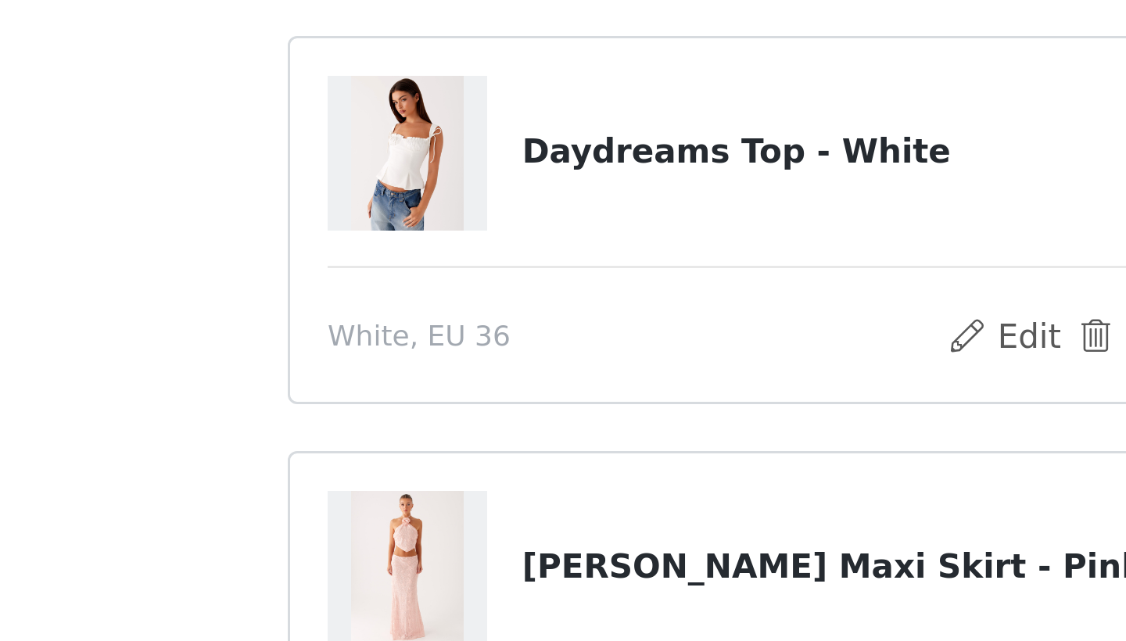
scroll to position [77, 0]
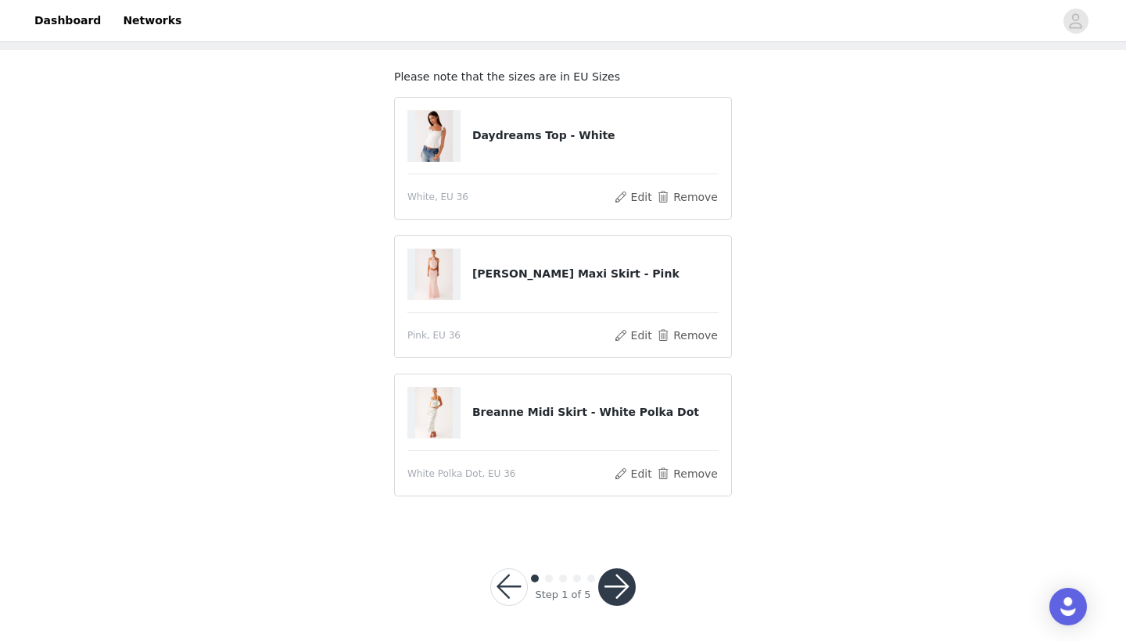
click at [623, 560] on button "button" at bounding box center [617, 588] width 38 height 38
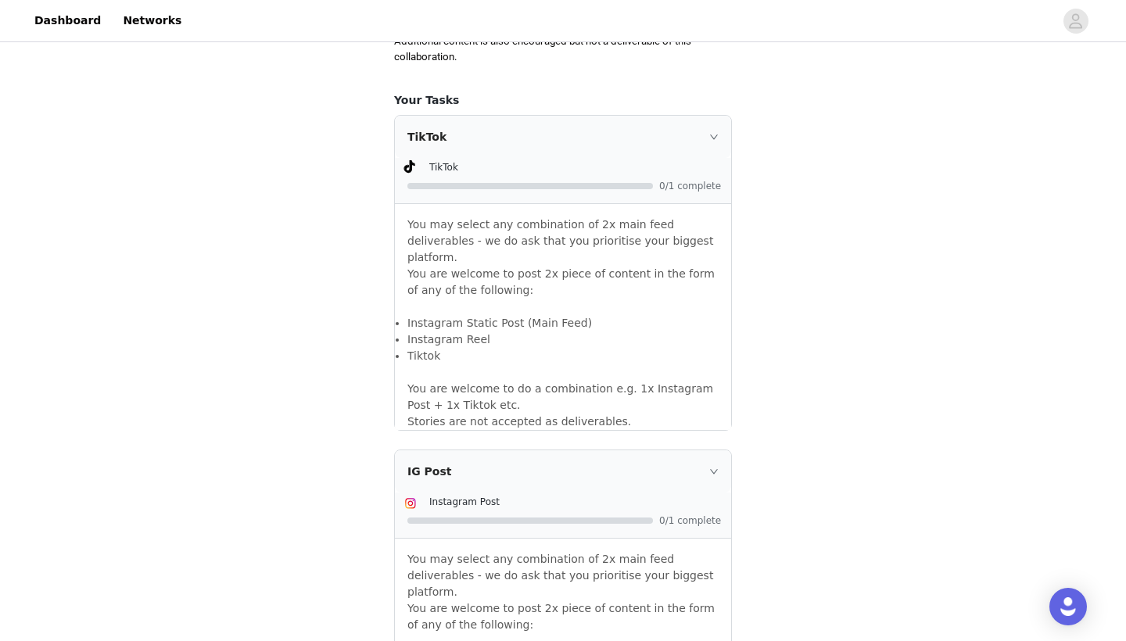
scroll to position [949, 0]
click at [716, 116] on div "TikTok" at bounding box center [563, 137] width 336 height 42
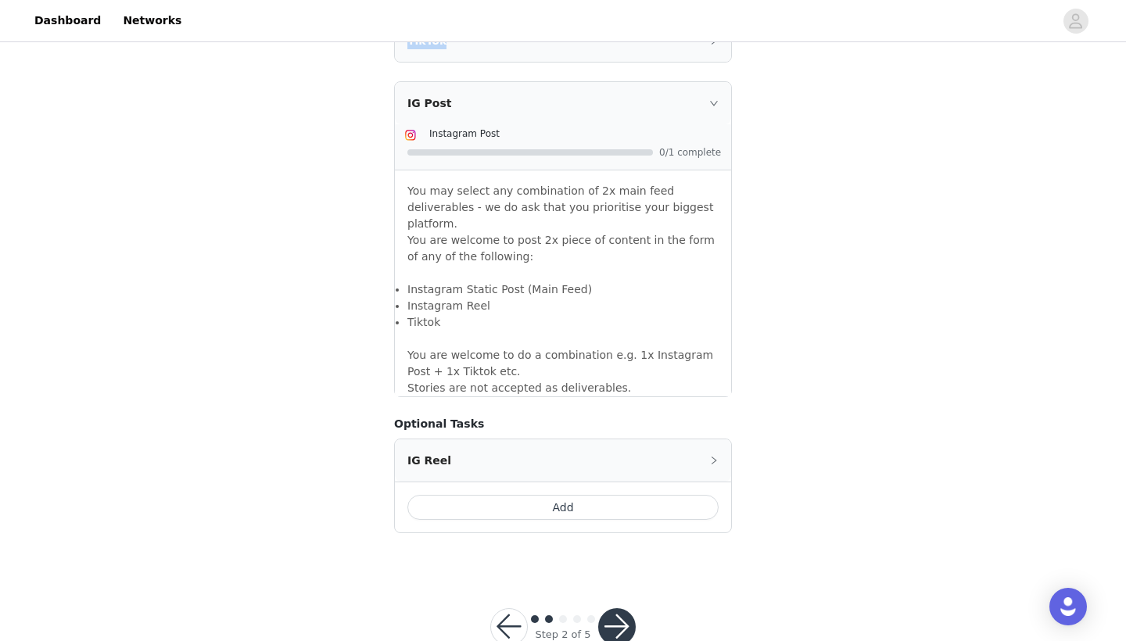
scroll to position [1045, 0]
click at [620, 560] on button "button" at bounding box center [617, 628] width 38 height 38
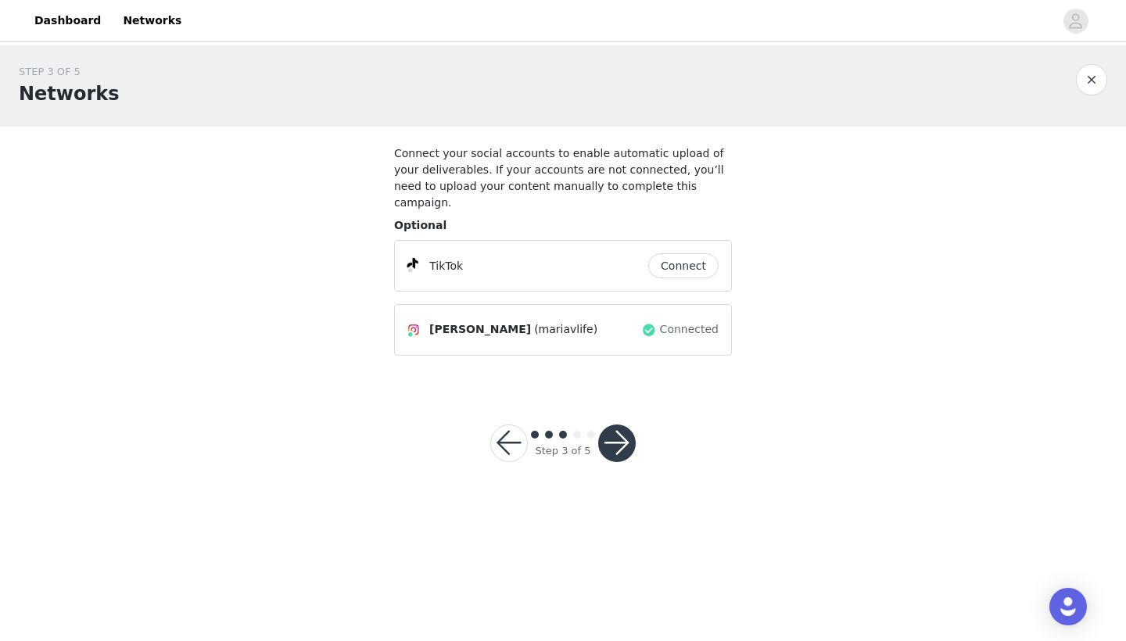
click at [616, 430] on button "button" at bounding box center [617, 444] width 38 height 38
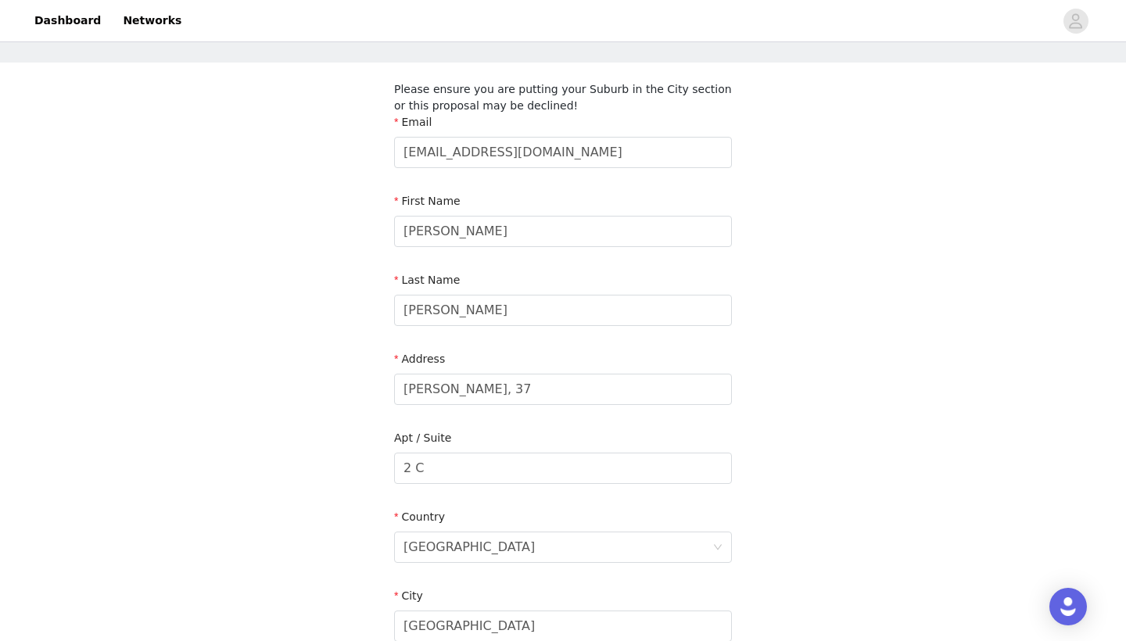
scroll to position [66, 0]
drag, startPoint x: 562, startPoint y: 385, endPoint x: 361, endPoint y: 384, distance: 201.8
type input "Navarro Ledesma, 243"
drag, startPoint x: 450, startPoint y: 471, endPoint x: 389, endPoint y: 459, distance: 62.1
click at [389, 459] on section "Please ensure you are putting your Suburb in the City section or this proposal …" at bounding box center [562, 491] width 375 height 860
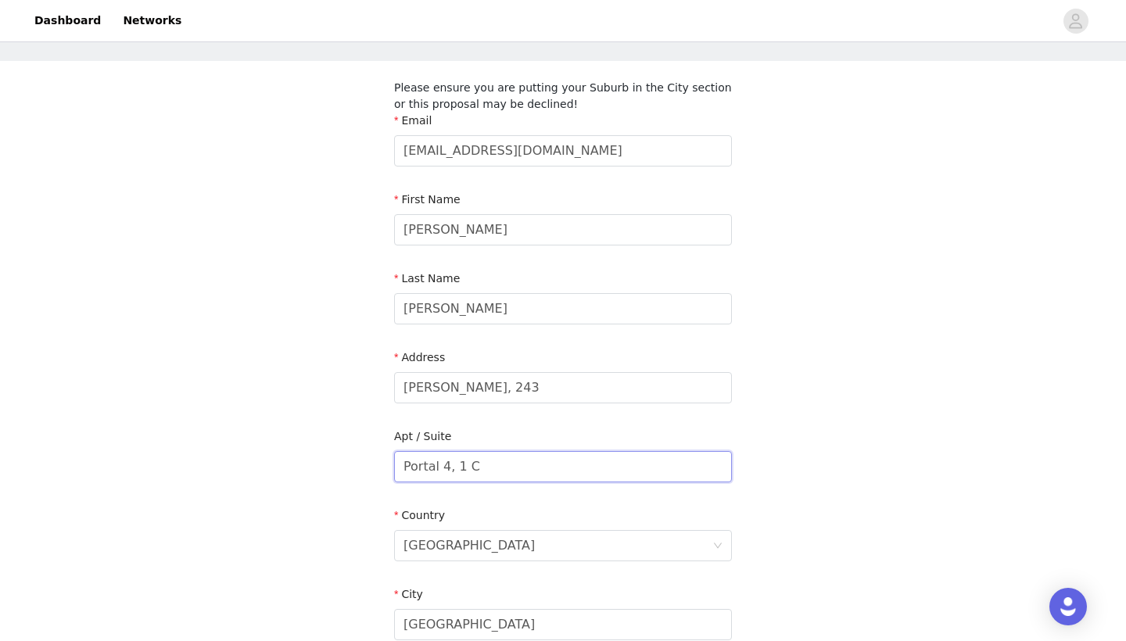
type input "Portal 4, 1 C"
click at [853, 483] on div "STEP 4 OF 5 Shipping Information Please ensure you are putting your Suburb in t…" at bounding box center [563, 451] width 1126 height 942
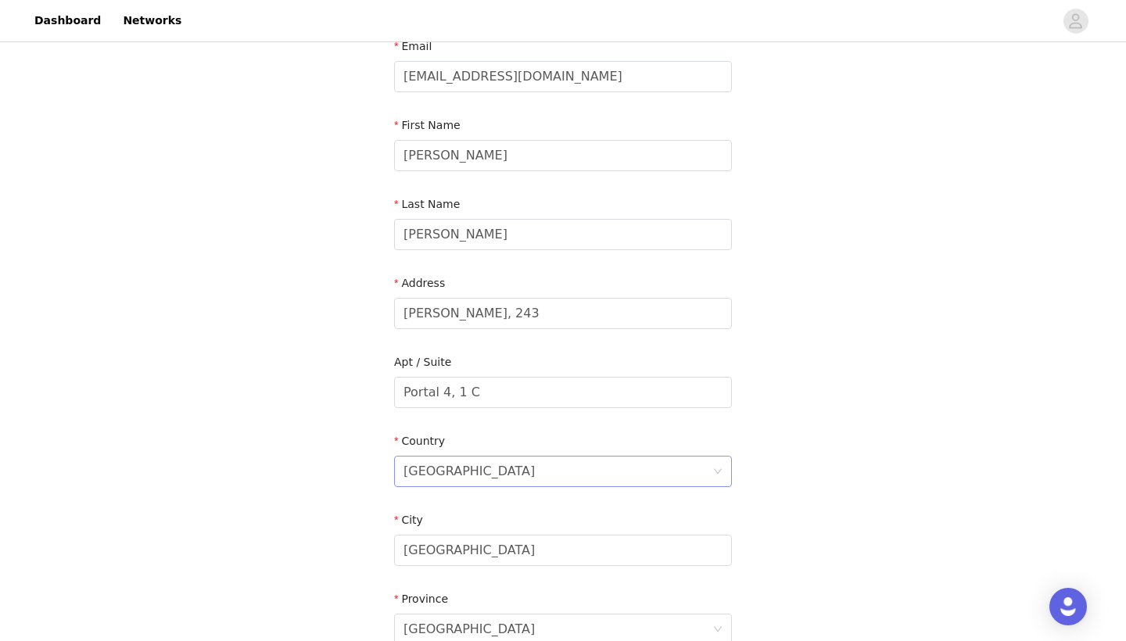
scroll to position [201, 0]
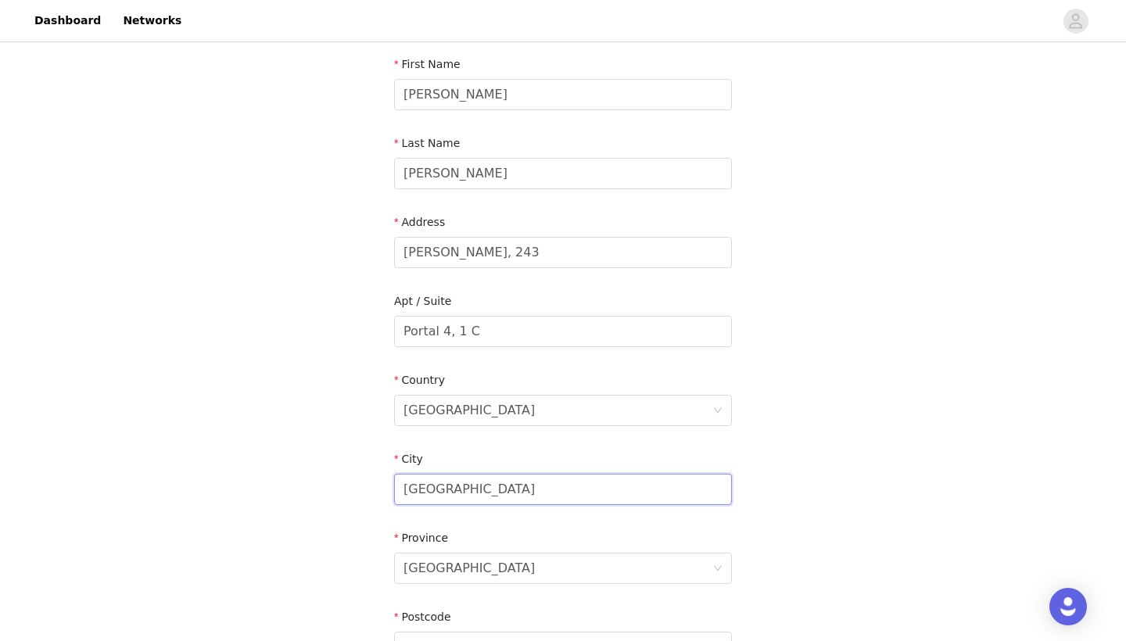
drag, startPoint x: 427, startPoint y: 486, endPoint x: 372, endPoint y: 476, distance: 55.8
click at [436, 479] on input "Jaén" at bounding box center [563, 489] width 338 height 31
click at [435, 479] on input "Jaén" at bounding box center [563, 489] width 338 height 31
type input "Málaga"
click at [416, 560] on div "Jaén" at bounding box center [469, 569] width 131 height 30
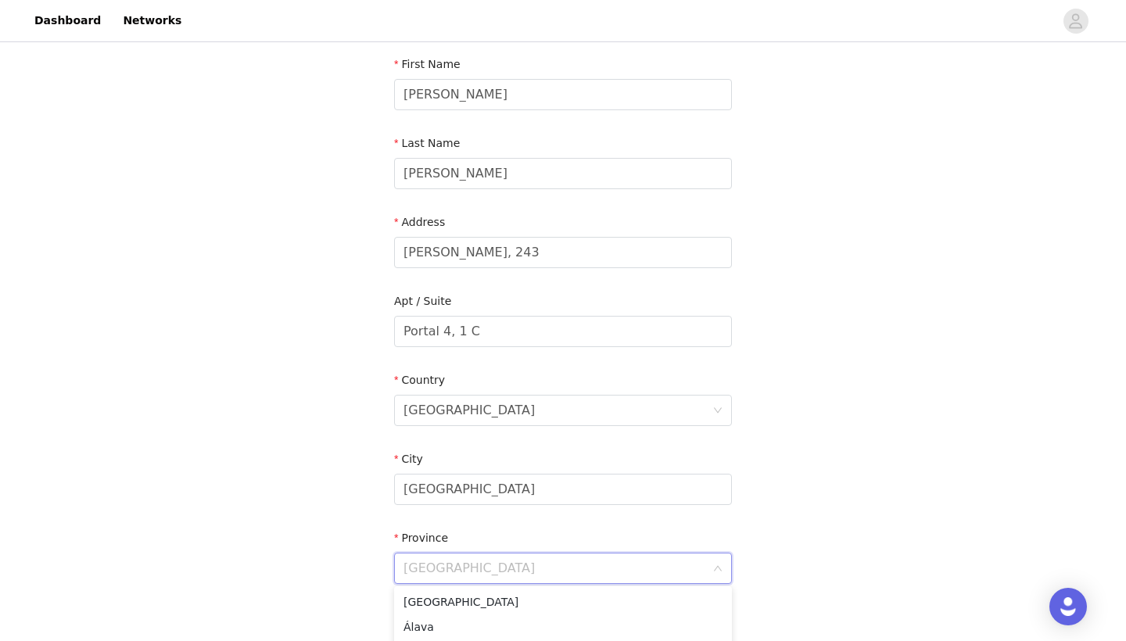
click at [416, 560] on input at bounding box center [558, 569] width 309 height 30
type input "Mála"
click at [427, 560] on li "Málaga" at bounding box center [563, 602] width 338 height 25
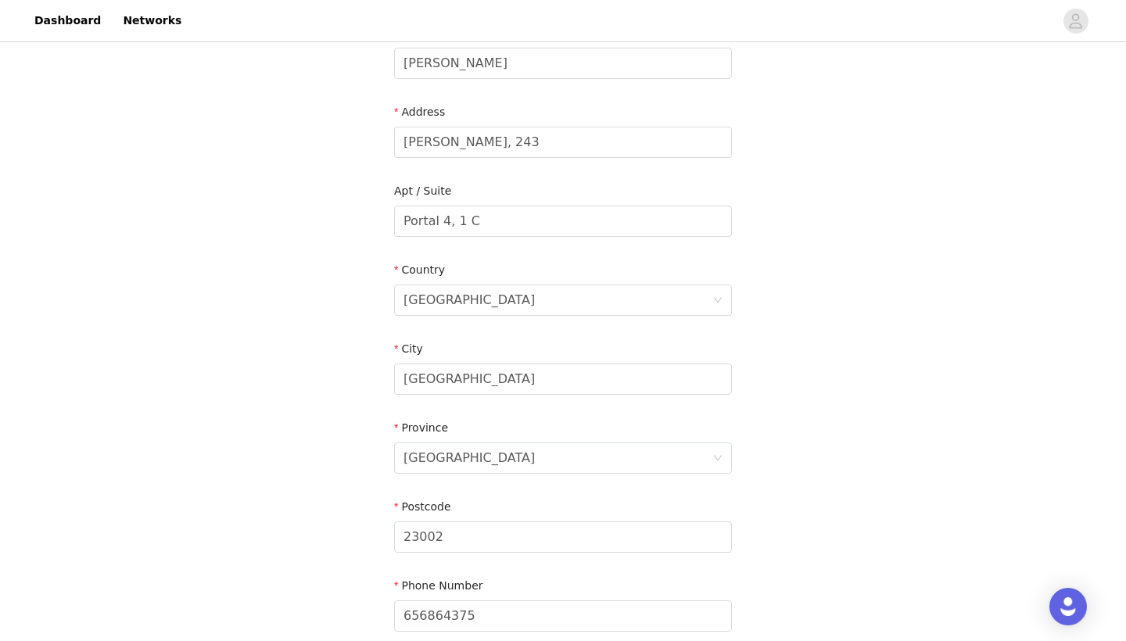
scroll to position [321, 0]
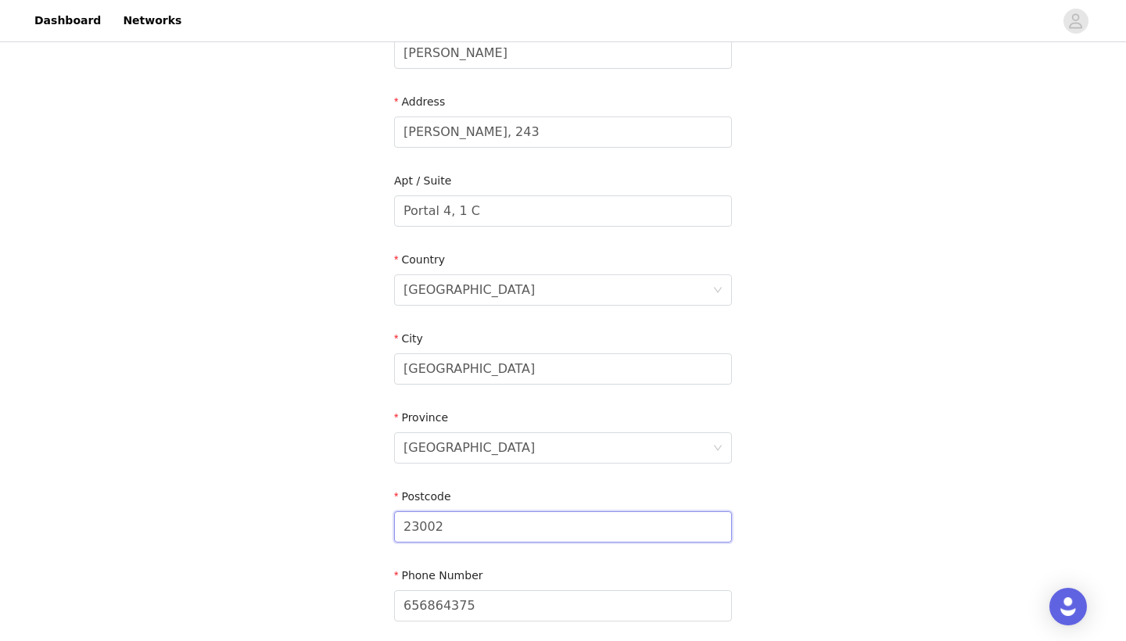
drag, startPoint x: 471, startPoint y: 530, endPoint x: 386, endPoint y: 527, distance: 85.3
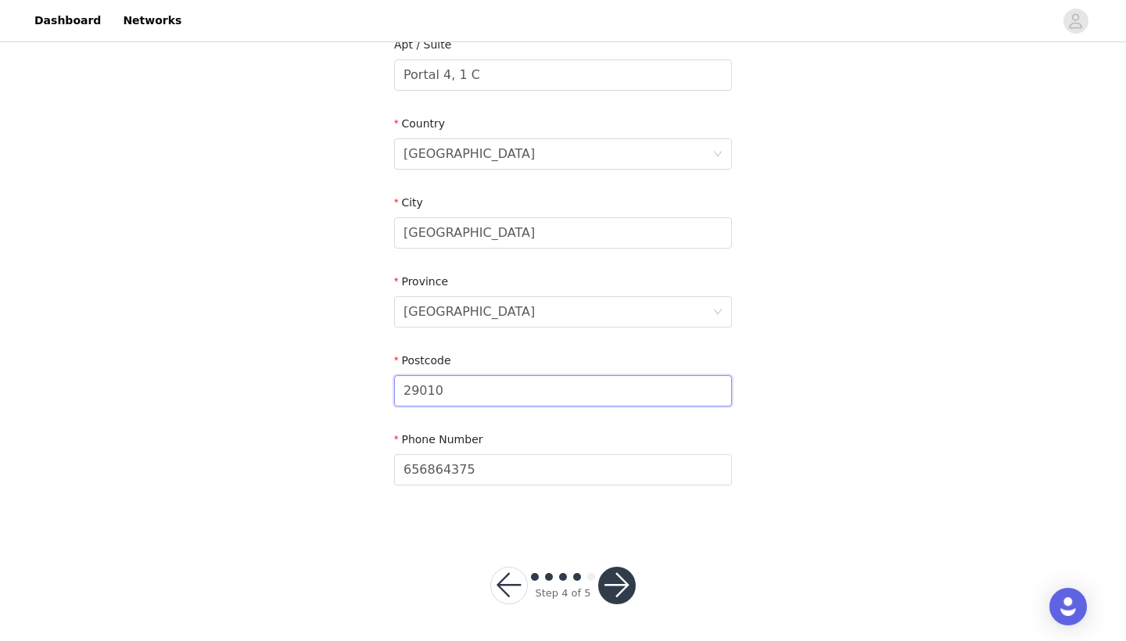
type input "29010"
click at [885, 393] on div "STEP 4 OF 5 Shipping Information Please ensure you are putting your Suburb in t…" at bounding box center [563, 59] width 1126 height 942
click at [625, 560] on button "button" at bounding box center [617, 586] width 38 height 38
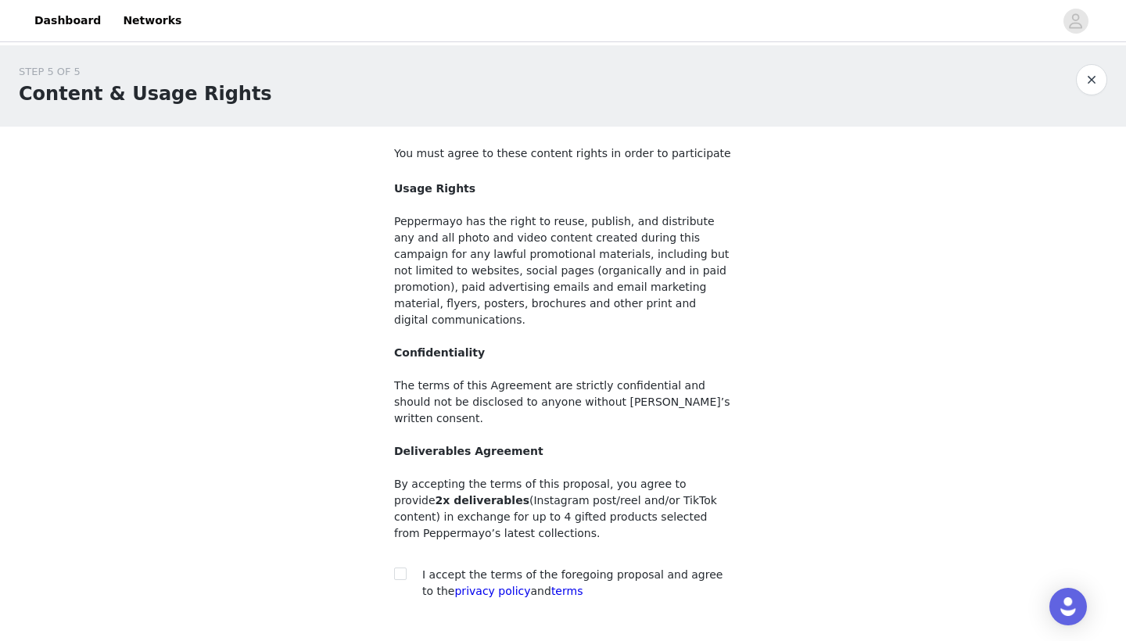
click at [393, 537] on section "You must agree to these content rights in order to participate Usage Rights Pep…" at bounding box center [562, 385] width 375 height 517
click at [397, 560] on input "checkbox" at bounding box center [399, 573] width 11 height 11
checkbox input "true"
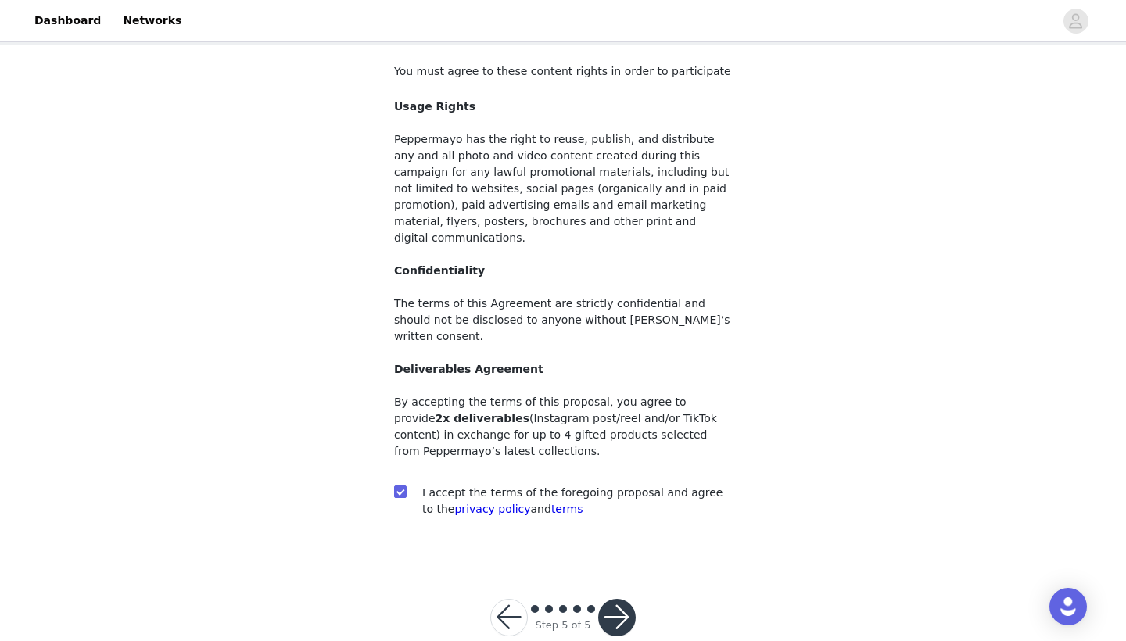
scroll to position [81, 0]
click at [623, 560] on button "button" at bounding box center [617, 619] width 38 height 38
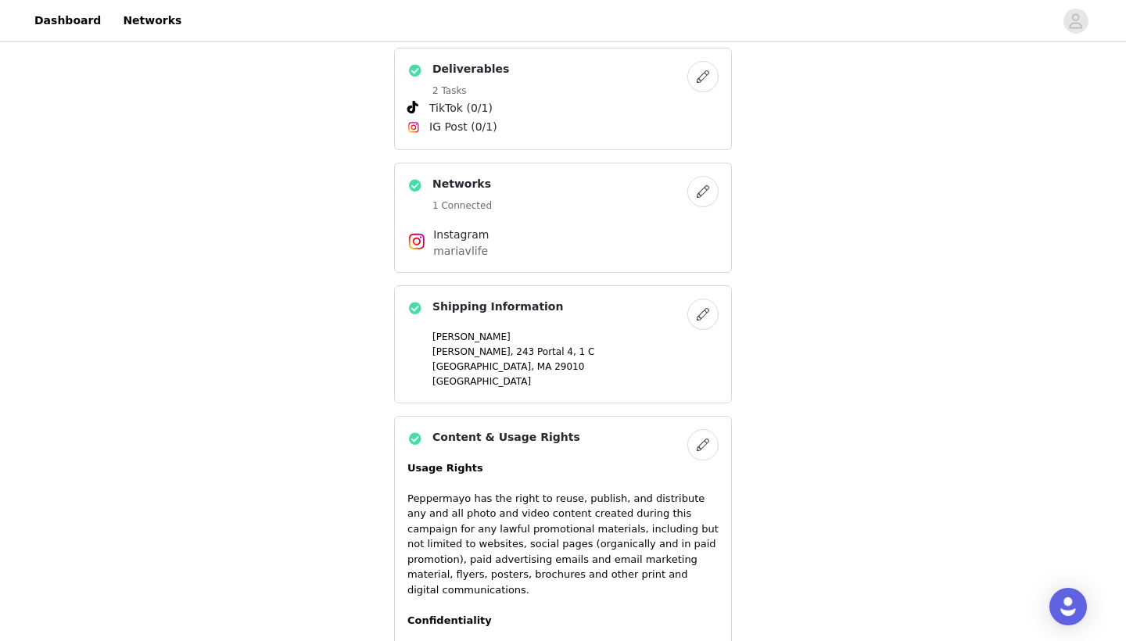
scroll to position [695, 0]
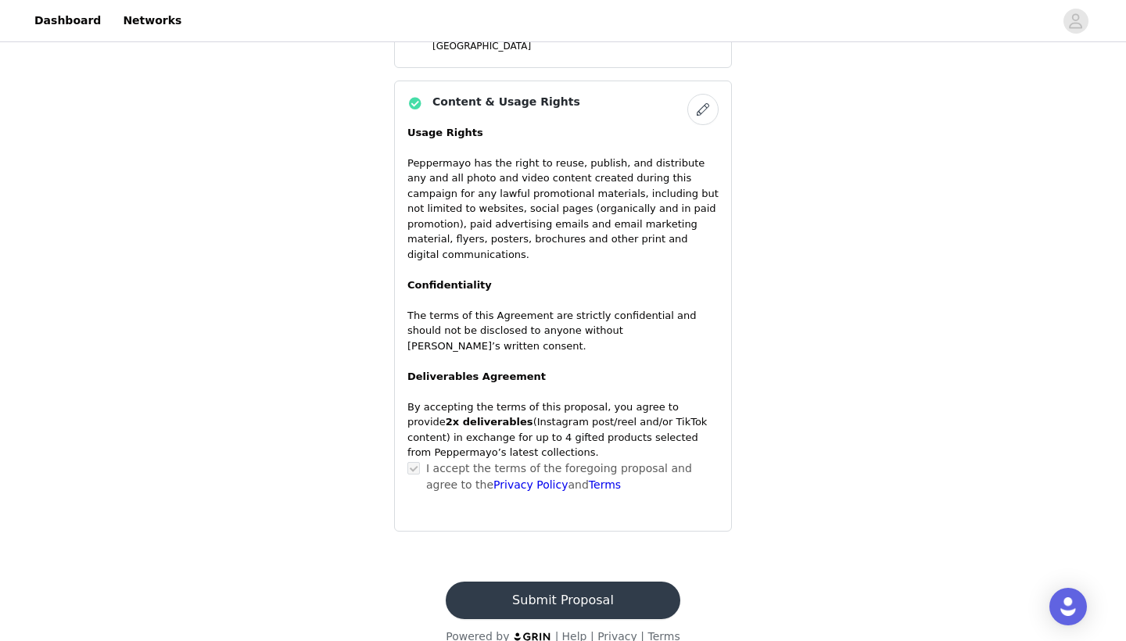
click at [580, 560] on button "Submit Proposal" at bounding box center [563, 601] width 234 height 38
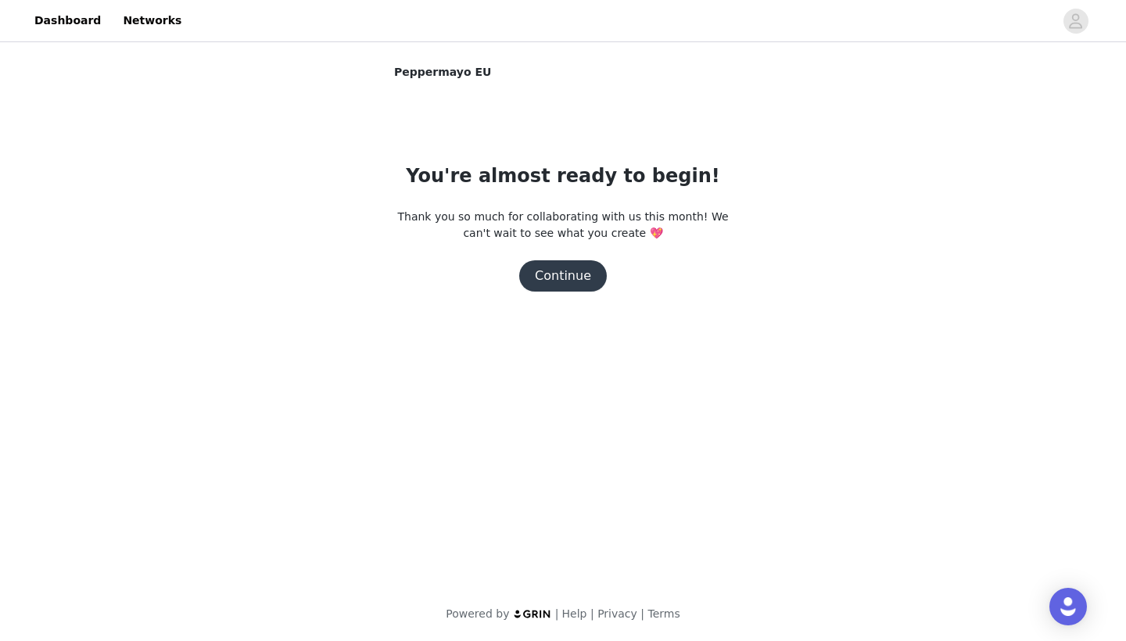
scroll to position [0, 0]
click at [569, 284] on button "Continue" at bounding box center [563, 275] width 88 height 31
